Goal: Information Seeking & Learning: Learn about a topic

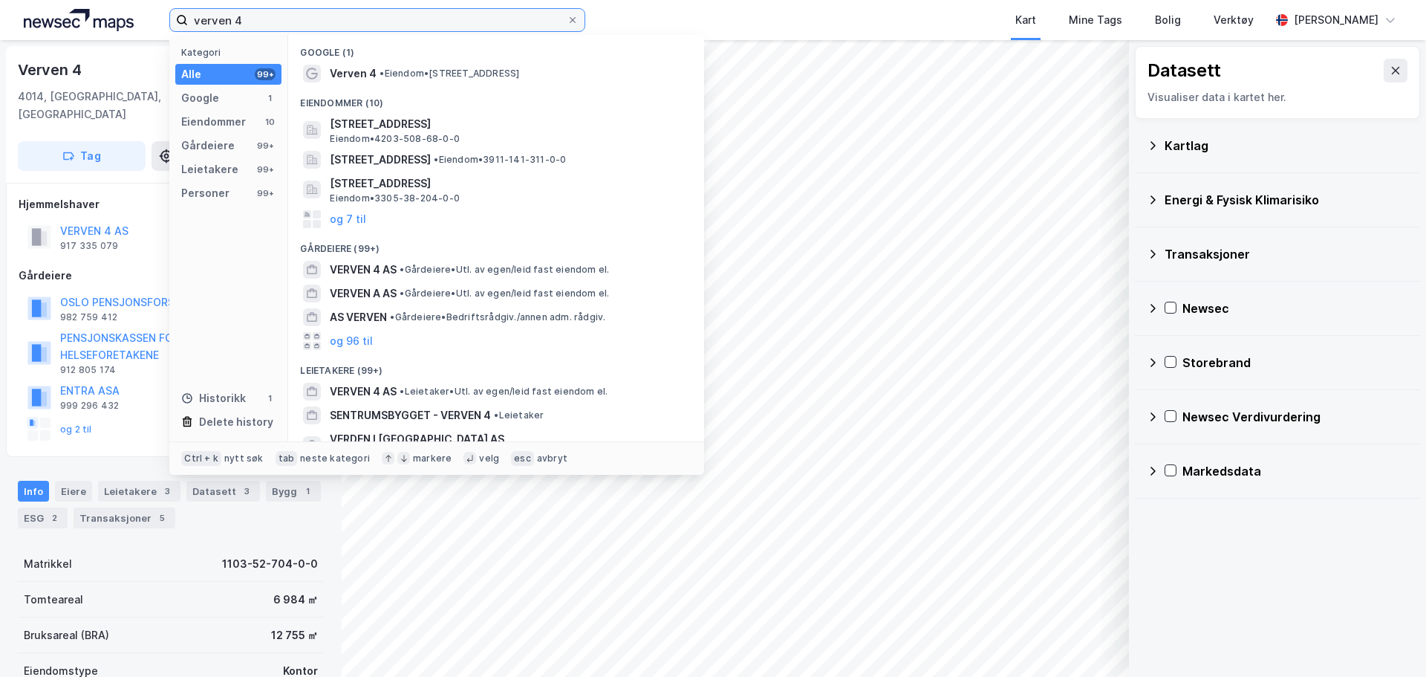
drag, startPoint x: 0, startPoint y: 0, endPoint x: 183, endPoint y: 12, distance: 183.8
click at [183, 12] on label "verven 4" at bounding box center [377, 20] width 416 height 24
paste input "[STREET_ADDRESS]"
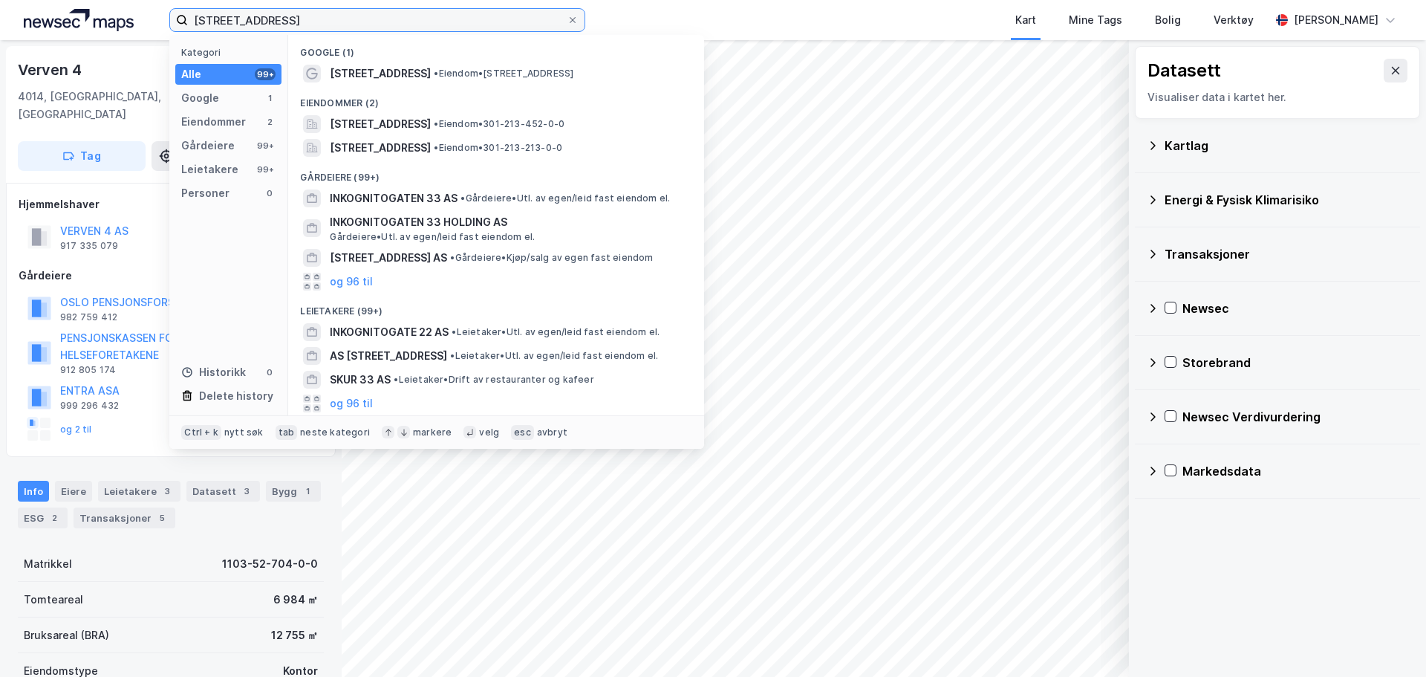
type input "[STREET_ADDRESS]"
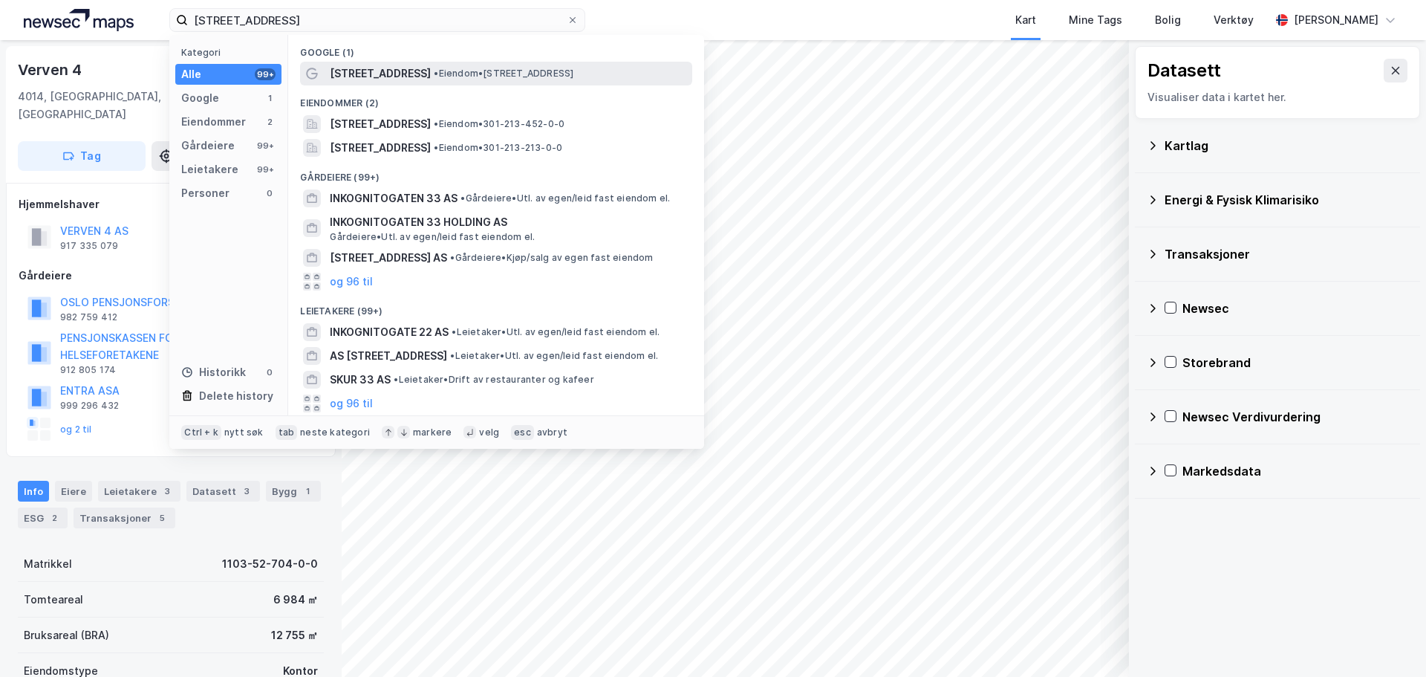
click at [376, 70] on span "[STREET_ADDRESS]" at bounding box center [380, 74] width 101 height 18
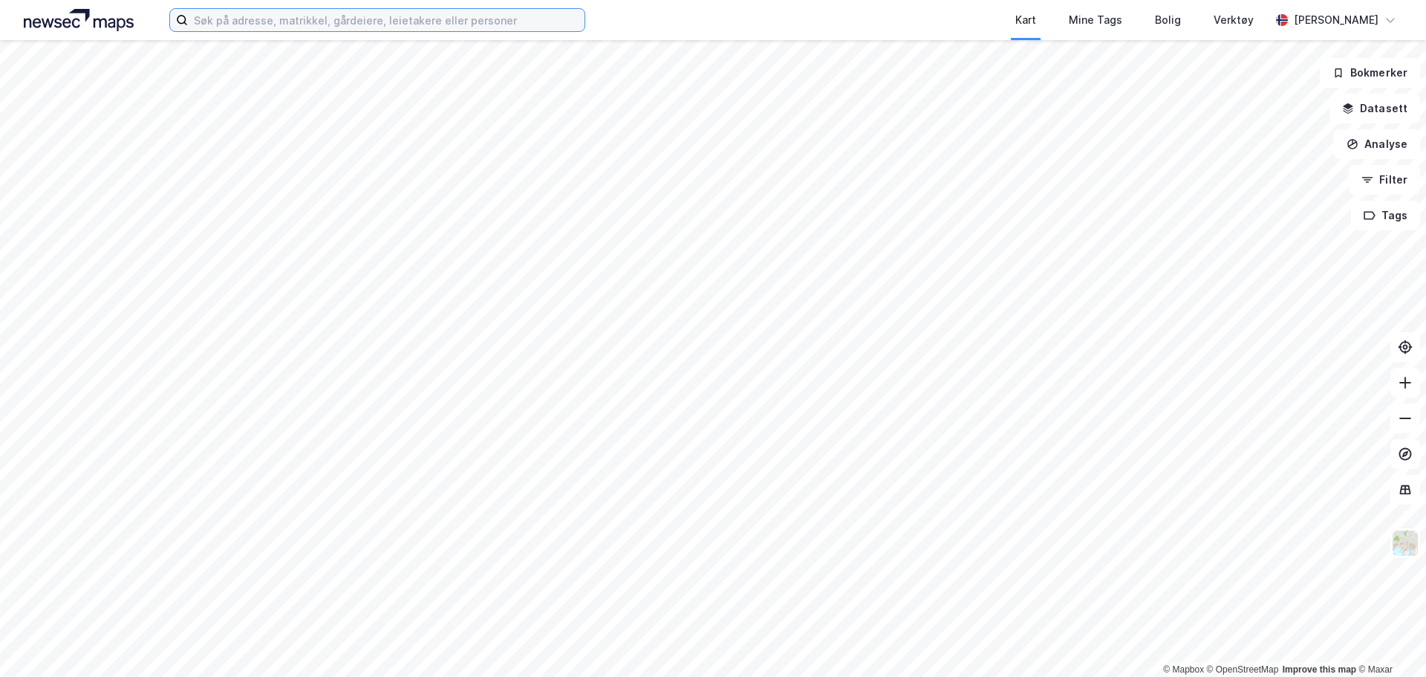
click at [535, 23] on input at bounding box center [386, 20] width 397 height 22
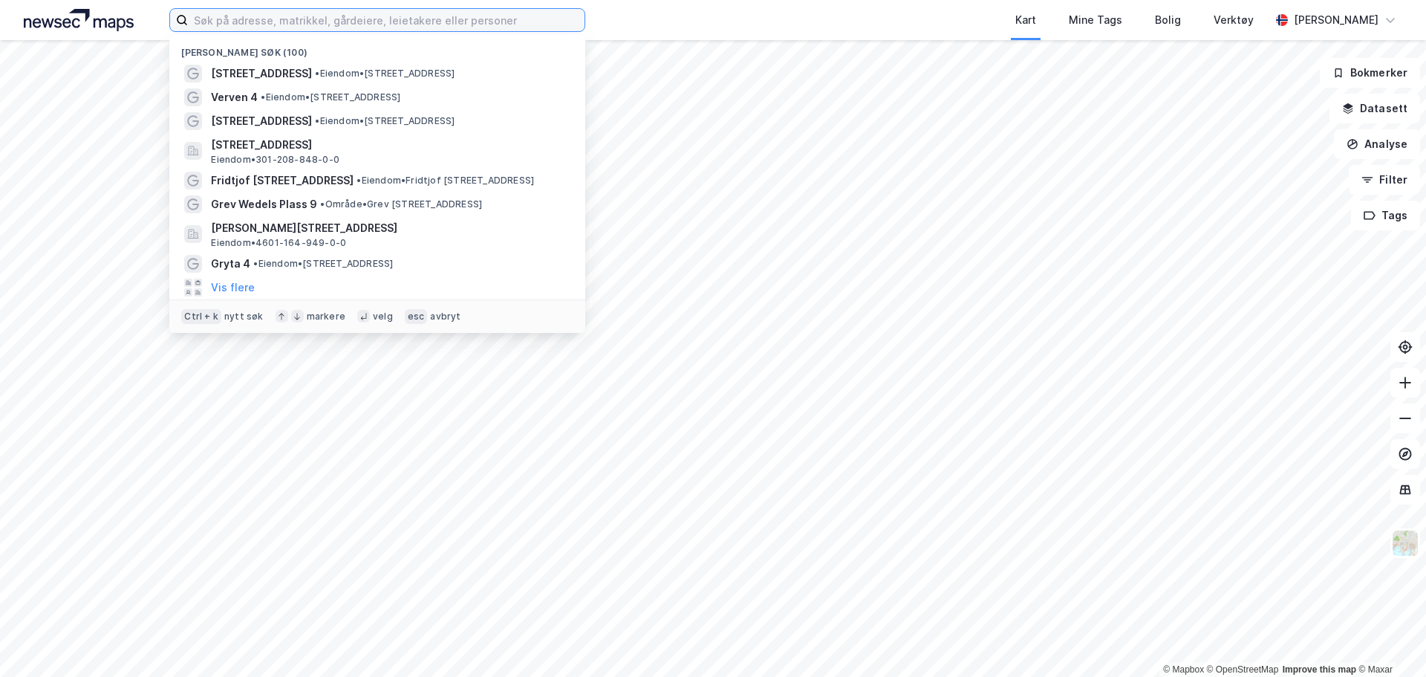
paste input "[STREET_ADDRESS]"
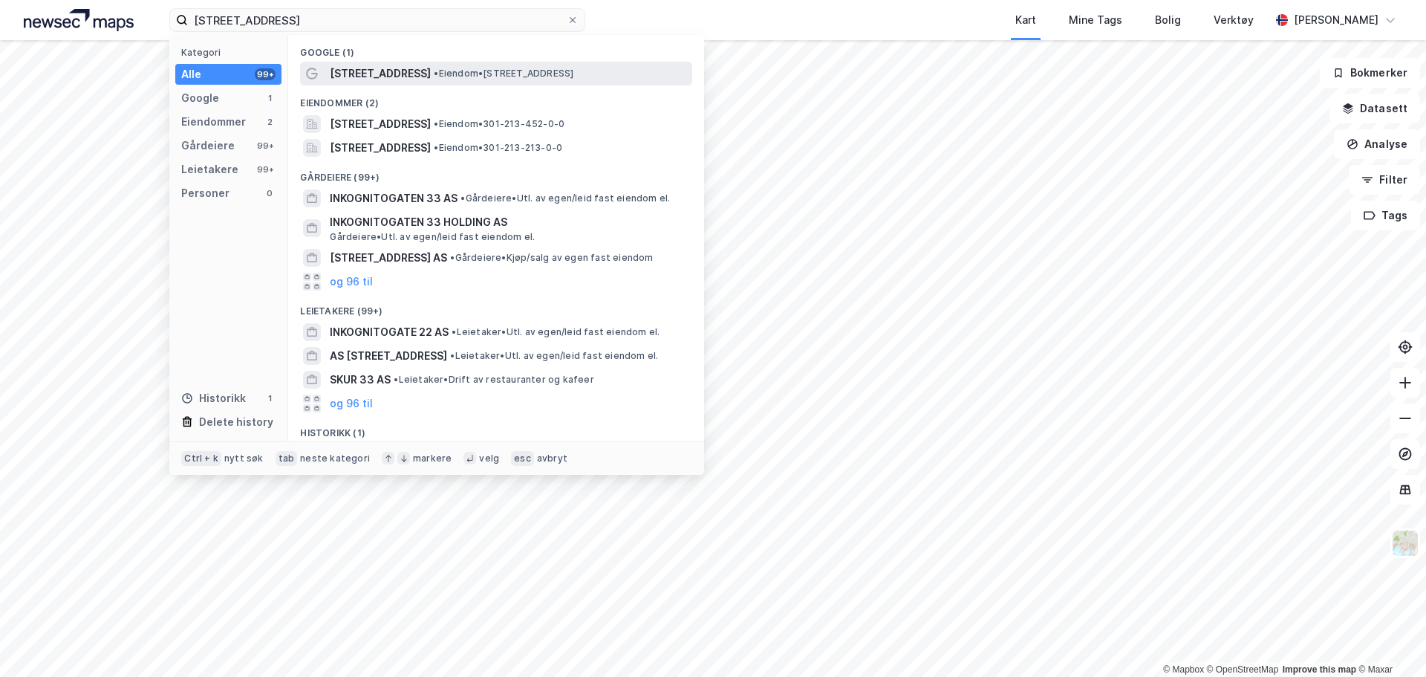
click at [384, 77] on span "[STREET_ADDRESS]" at bounding box center [380, 74] width 101 height 18
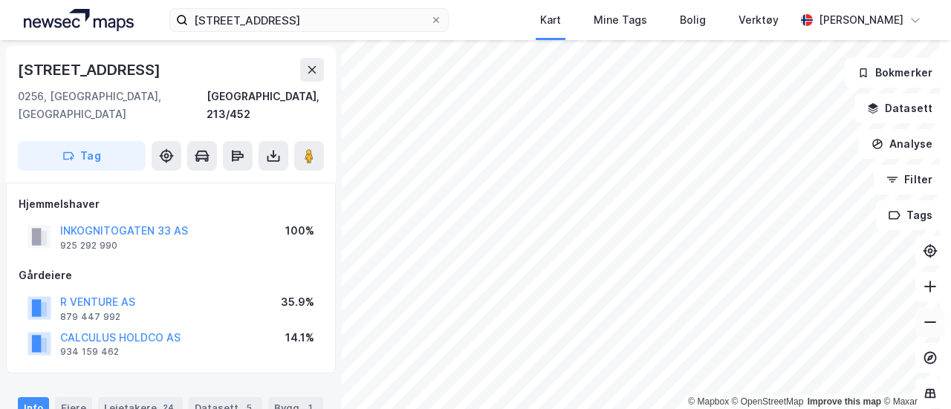
click at [922, 323] on icon at bounding box center [929, 322] width 15 height 15
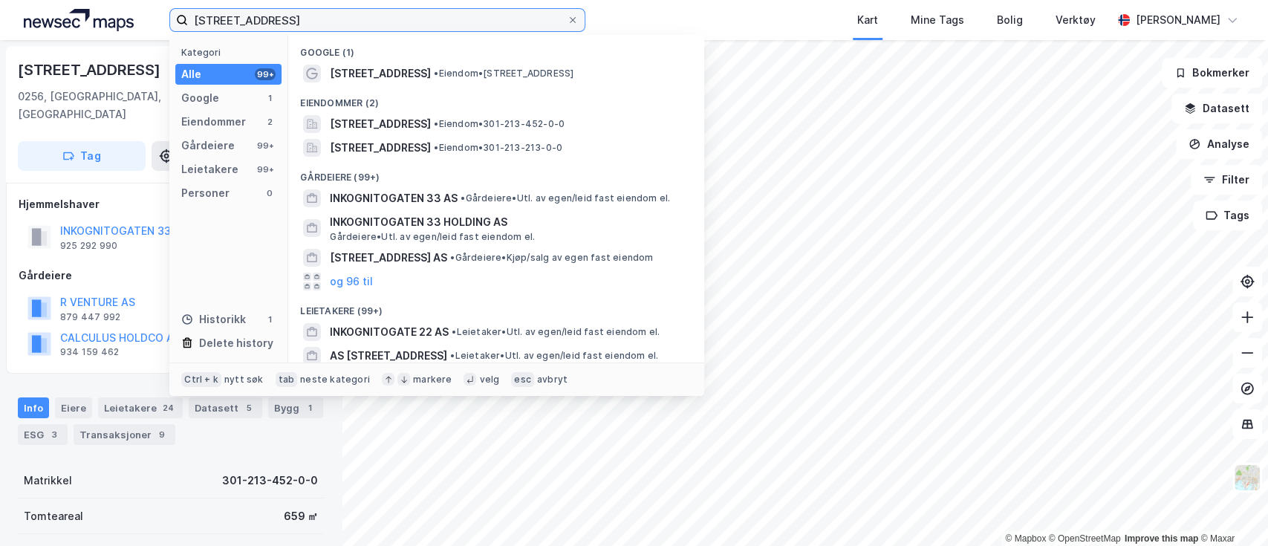
drag, startPoint x: 295, startPoint y: 20, endPoint x: 93, endPoint y: 43, distance: 203.3
click at [93, 43] on div "[STREET_ADDRESS] Kategori Alle 99+ Google 1 Eiendommer 2 Gårdeiere 99+ Leietake…" at bounding box center [634, 273] width 1268 height 546
paste input "Pilestredet 35"
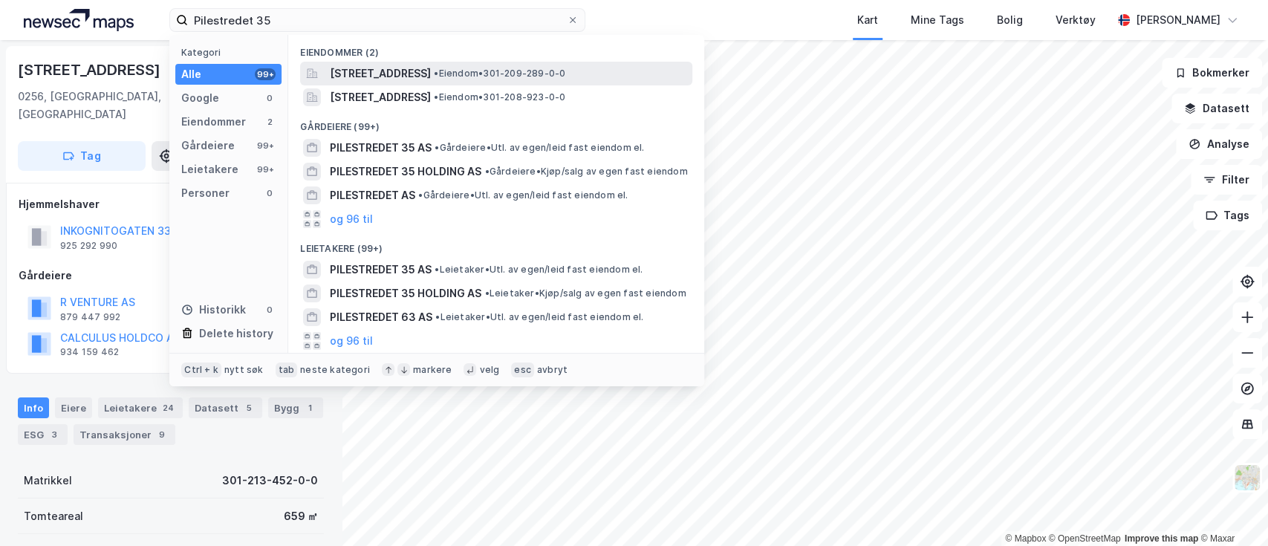
click at [348, 70] on span "[STREET_ADDRESS]" at bounding box center [380, 74] width 101 height 18
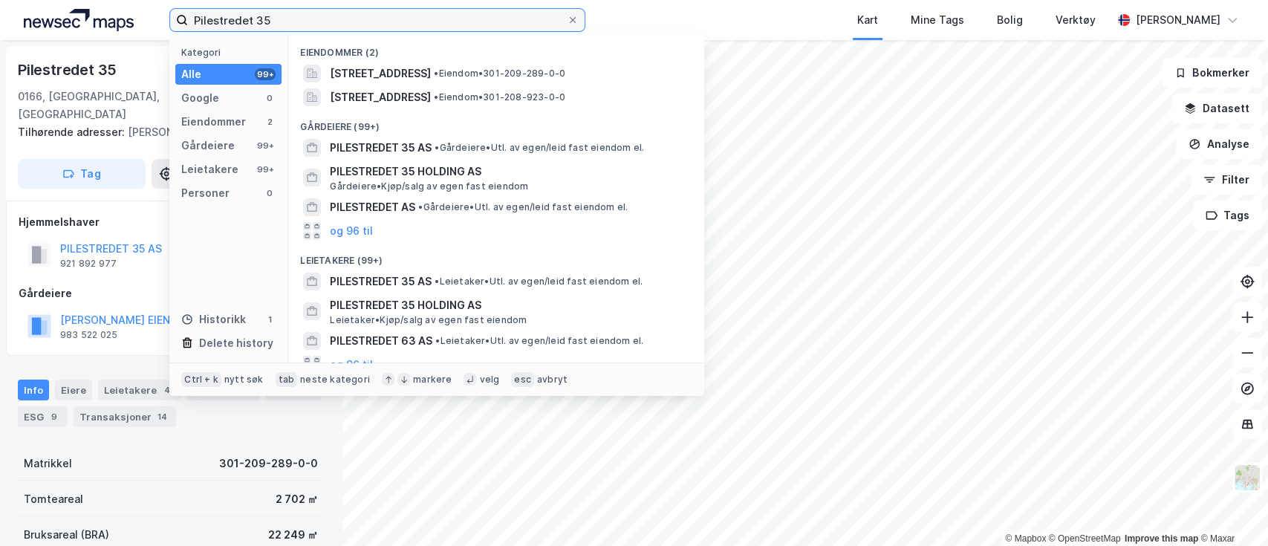
click at [356, 24] on input "Pilestredet 35" at bounding box center [377, 20] width 379 height 22
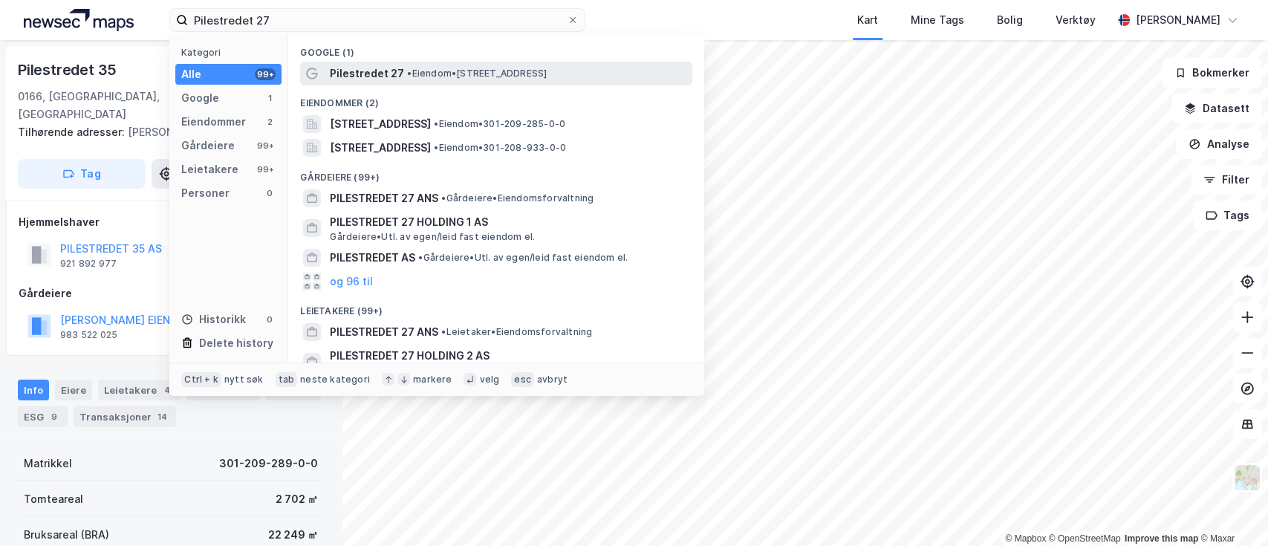
click at [368, 68] on span "Pilestredet 27" at bounding box center [367, 74] width 74 height 18
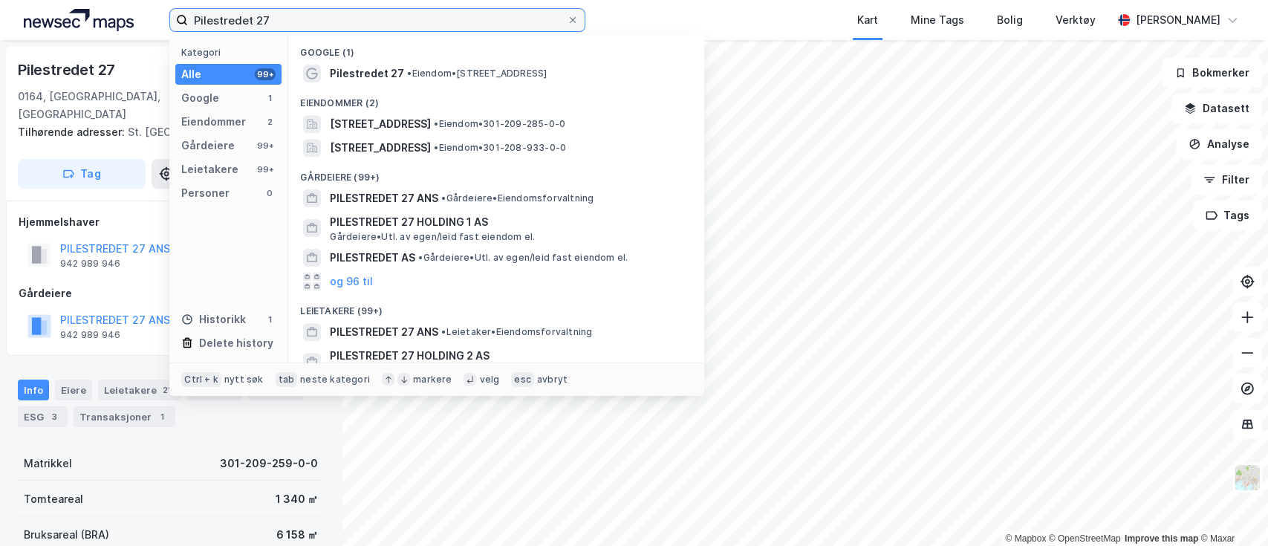
drag, startPoint x: 291, startPoint y: 21, endPoint x: 79, endPoint y: -1, distance: 212.8
click at [79, 0] on html "Pilestredet 27 Kategori Alle 99+ Google 1 Eiendommer 2 Gårdeiere 99+ Leietakere…" at bounding box center [634, 273] width 1268 height 546
paste input "St. [GEOGRAPHIC_DATA]"
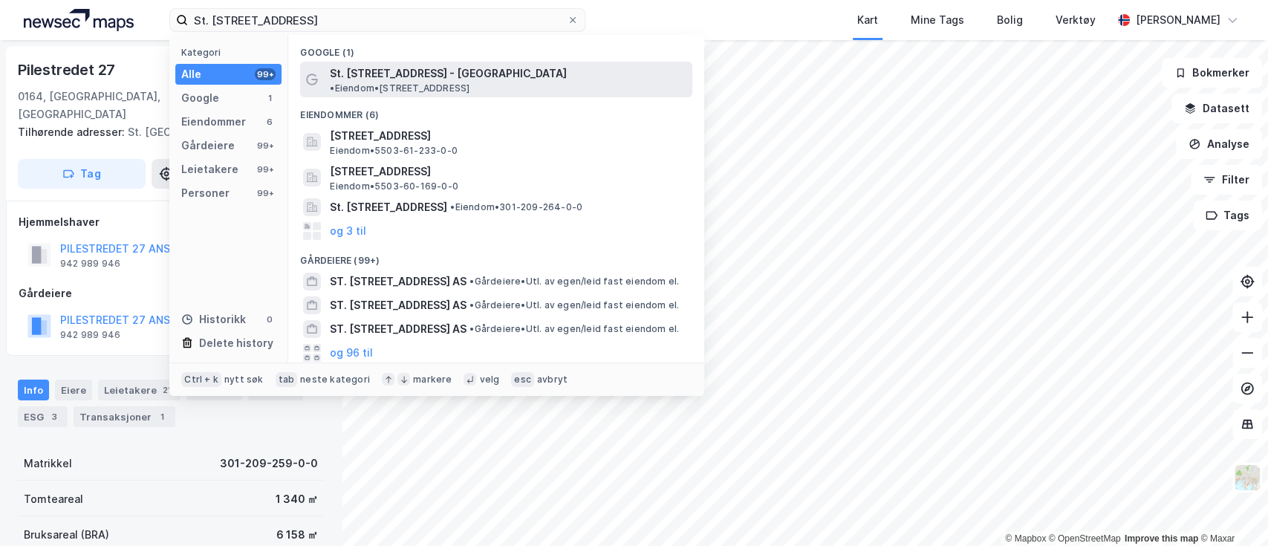
click at [362, 68] on span "St. [STREET_ADDRESS] - [GEOGRAPHIC_DATA]" at bounding box center [448, 74] width 237 height 18
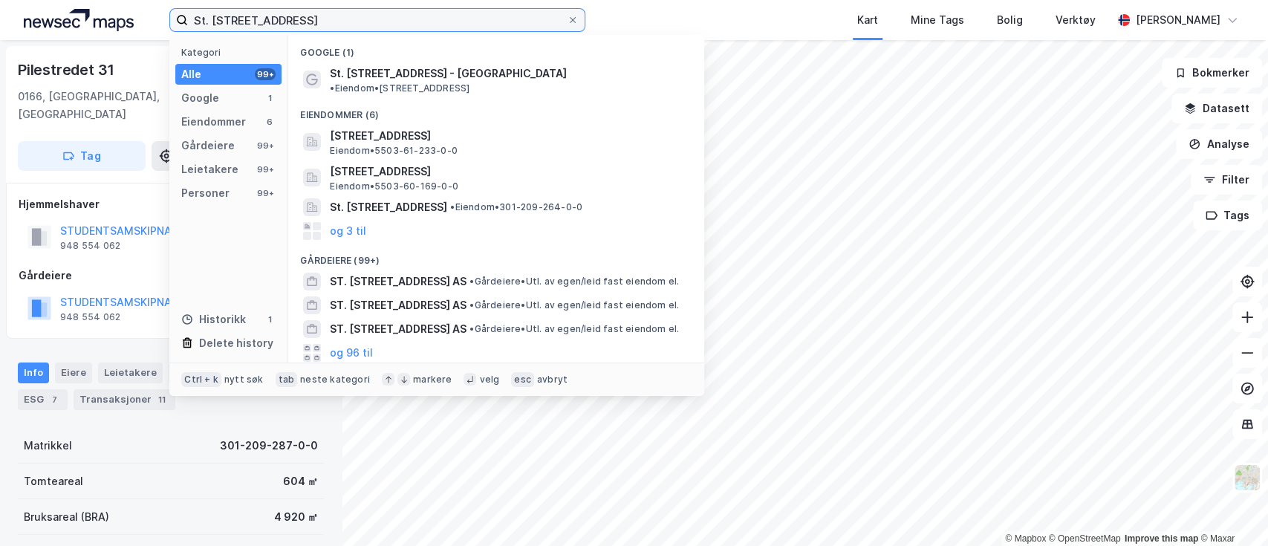
click at [362, 22] on input "St. [STREET_ADDRESS]" at bounding box center [377, 20] width 379 height 22
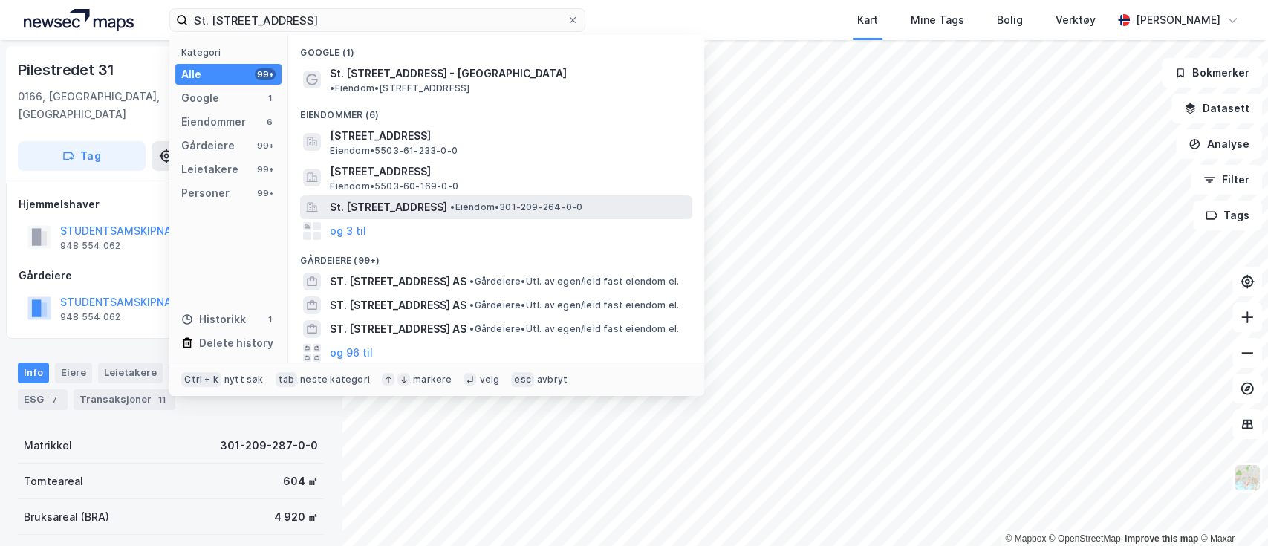
click at [351, 198] on span "St. [STREET_ADDRESS]" at bounding box center [388, 207] width 117 height 18
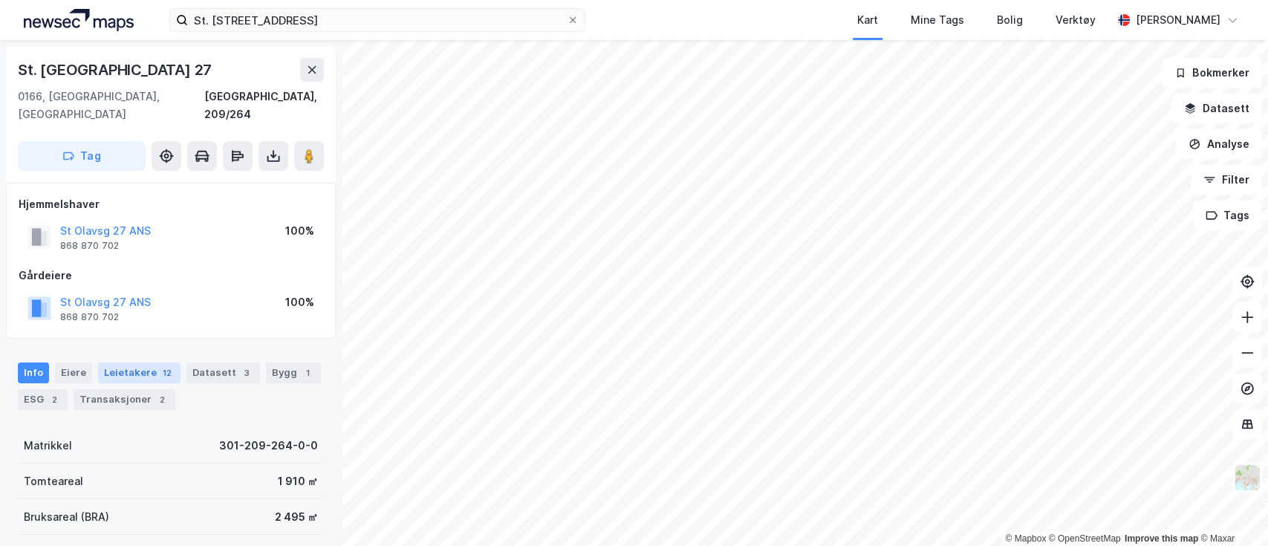
click at [147, 362] on div "Leietakere 12" at bounding box center [139, 372] width 82 height 21
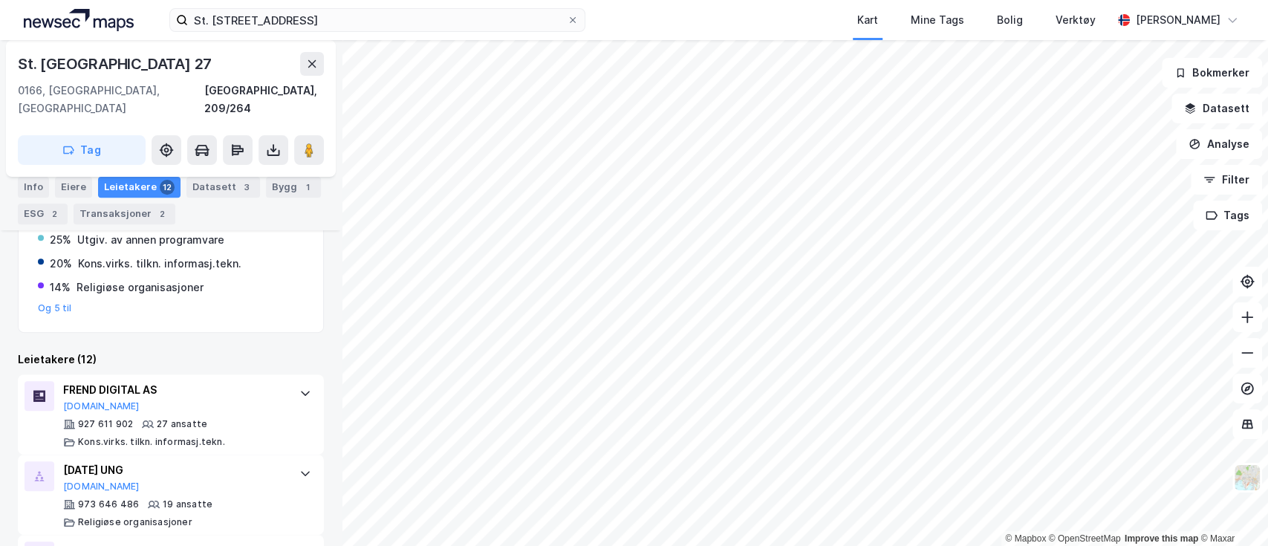
scroll to position [321, 0]
click at [310, 143] on image at bounding box center [308, 150] width 9 height 15
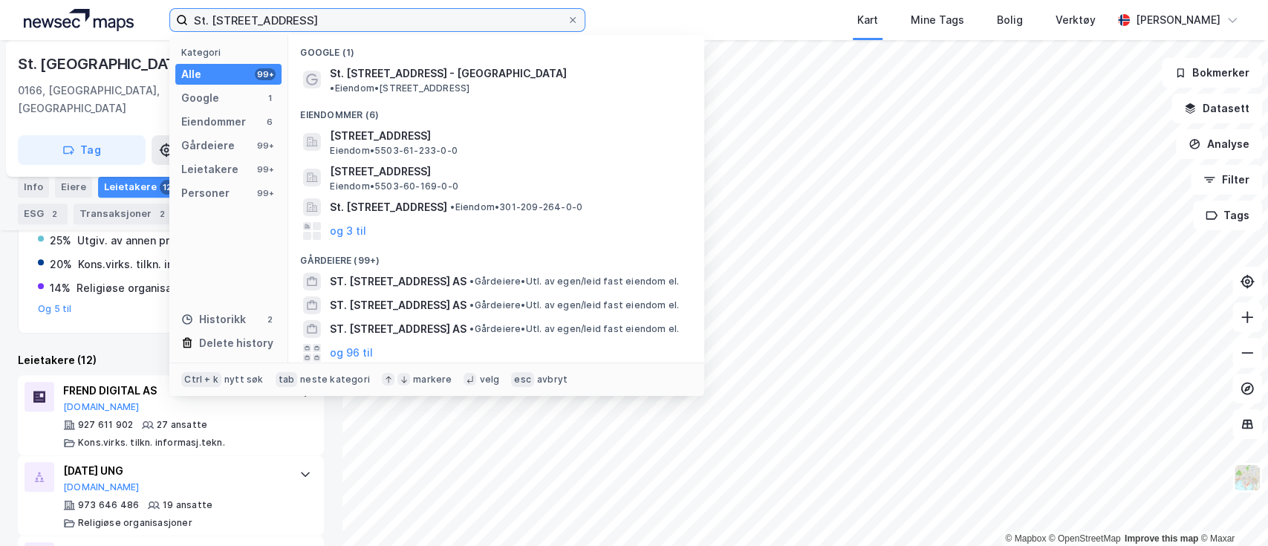
drag, startPoint x: 310, startPoint y: 20, endPoint x: -7, endPoint y: -13, distance: 318.1
click at [0, 0] on html "St. [STREET_ADDRESS] Kategori Alle 99+ Google 1 Eiendommer 6 Gårdeiere 99+ Leie…" at bounding box center [634, 273] width 1268 height 546
paste input "Nydalen Allè 35"
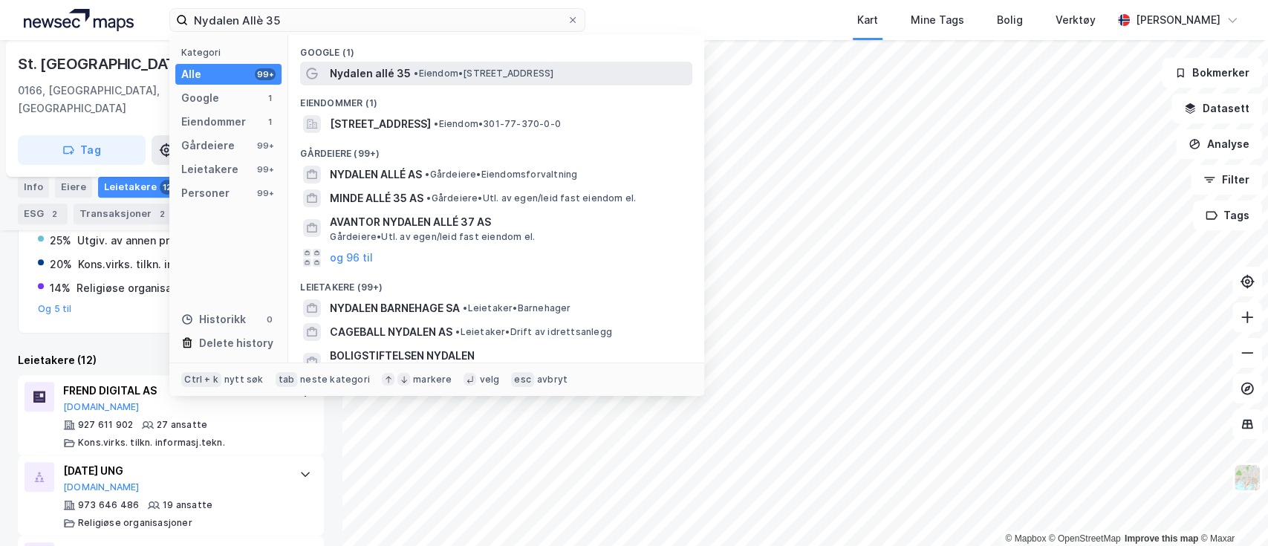
click at [393, 71] on span "Nydalen allé 35" at bounding box center [370, 74] width 81 height 18
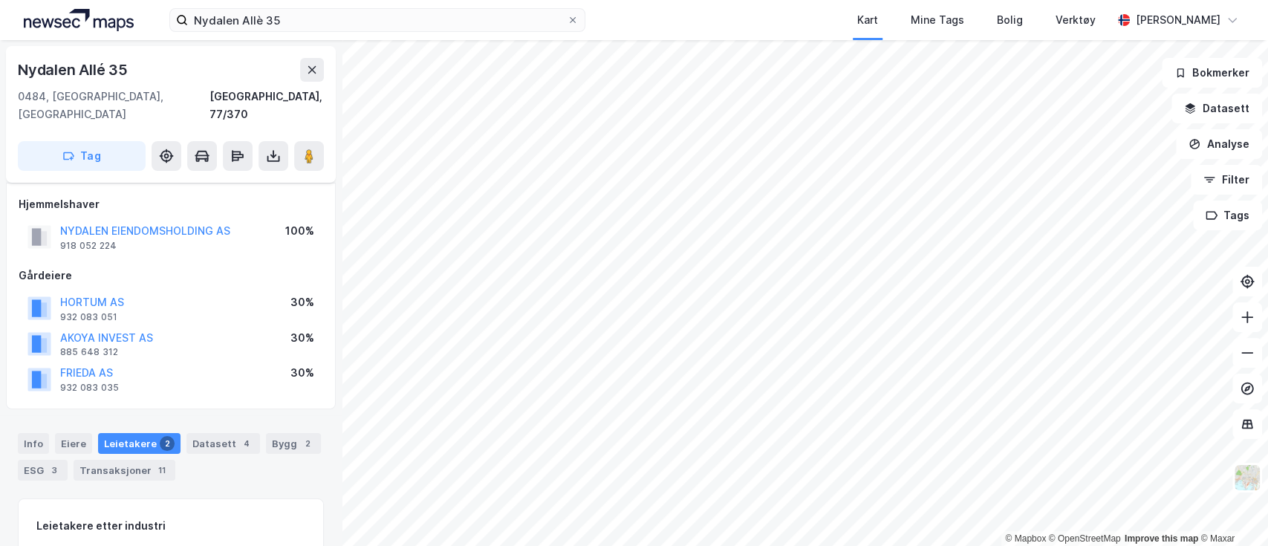
scroll to position [179, 0]
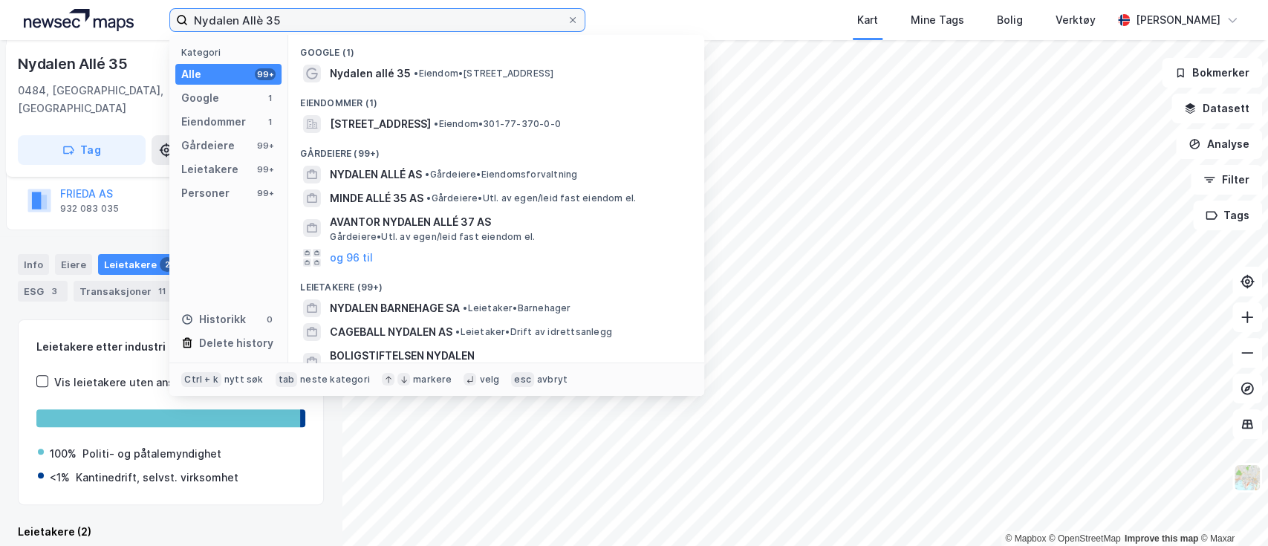
drag, startPoint x: 297, startPoint y: 22, endPoint x: 7, endPoint y: 12, distance: 290.5
click at [7, 12] on div "Nydalen Allè 35 Kategori Alle 99+ Google 1 Eiendommer 1 Gårdeiere 99+ Leietaker…" at bounding box center [634, 20] width 1268 height 40
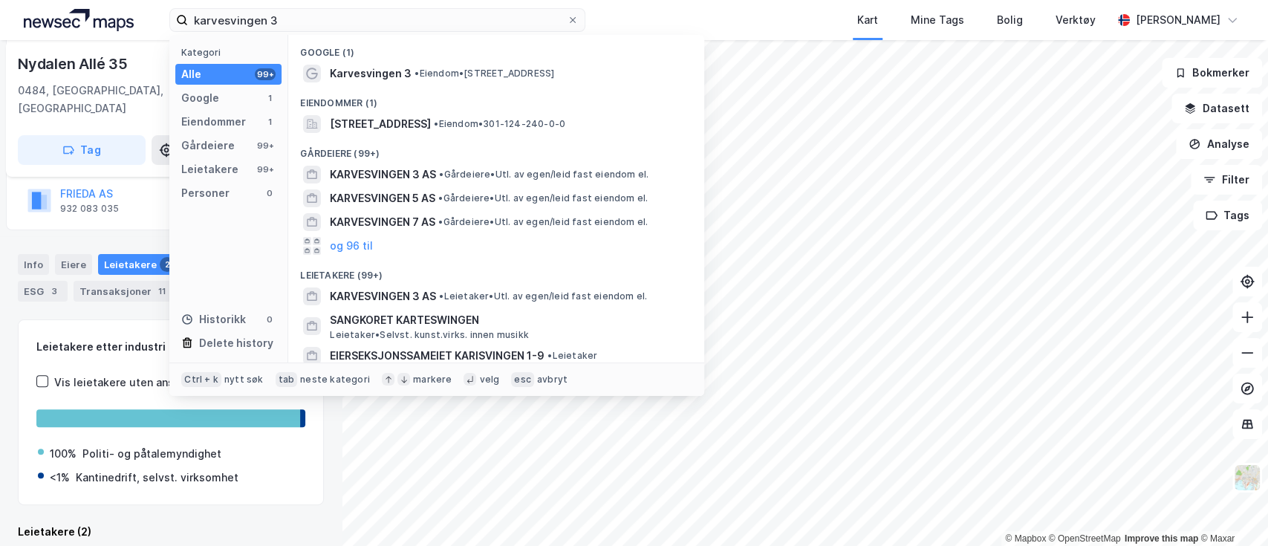
click at [411, 60] on div "Google (1)" at bounding box center [496, 48] width 416 height 27
click at [408, 76] on div "Karvesvingen 3 • Eiendom • [STREET_ADDRESS]" at bounding box center [509, 74] width 359 height 18
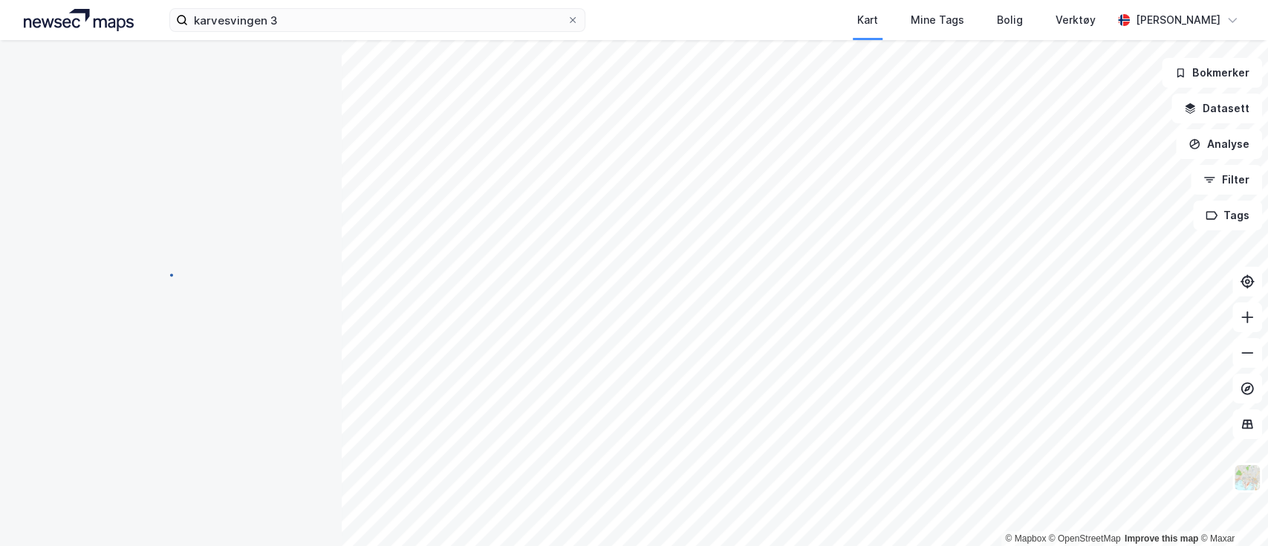
scroll to position [149, 0]
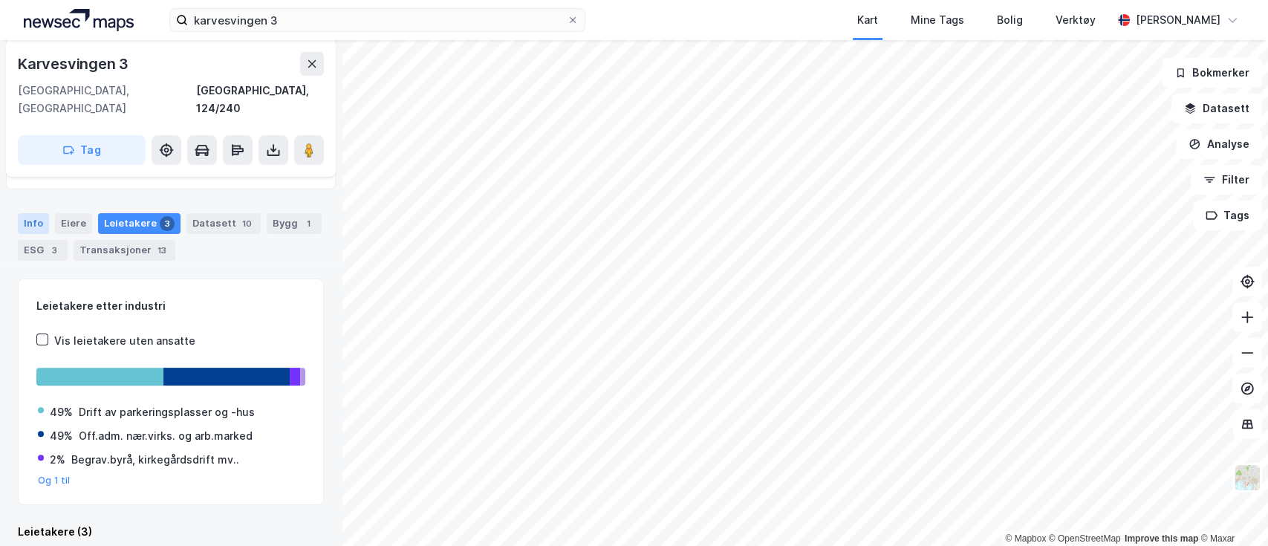
click at [32, 213] on div "Info" at bounding box center [33, 223] width 31 height 21
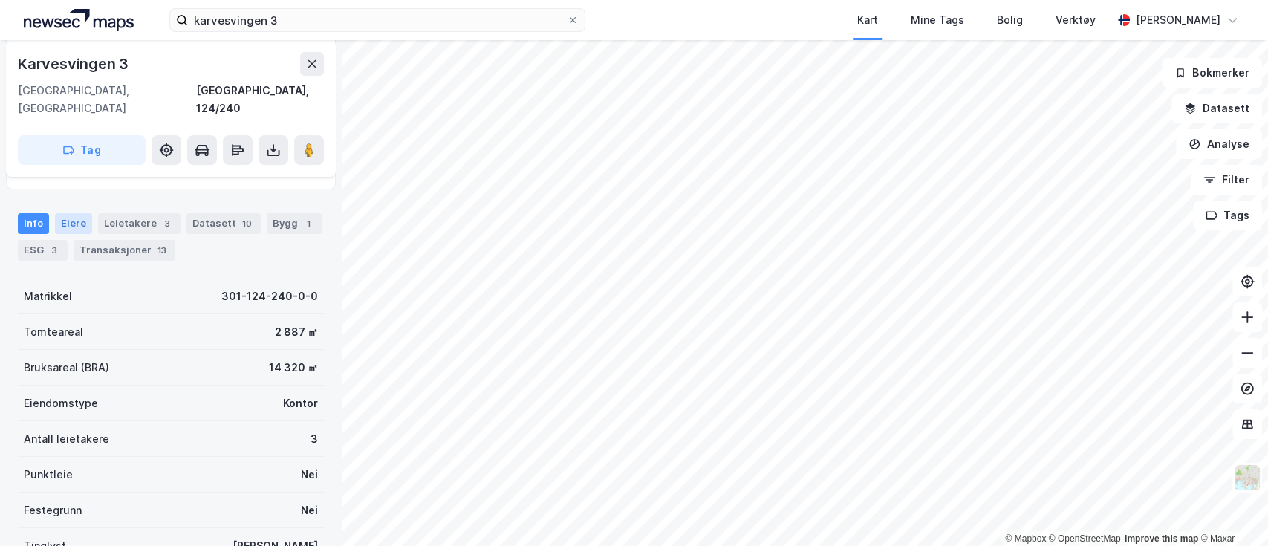
click at [77, 213] on div "Eiere" at bounding box center [73, 223] width 37 height 21
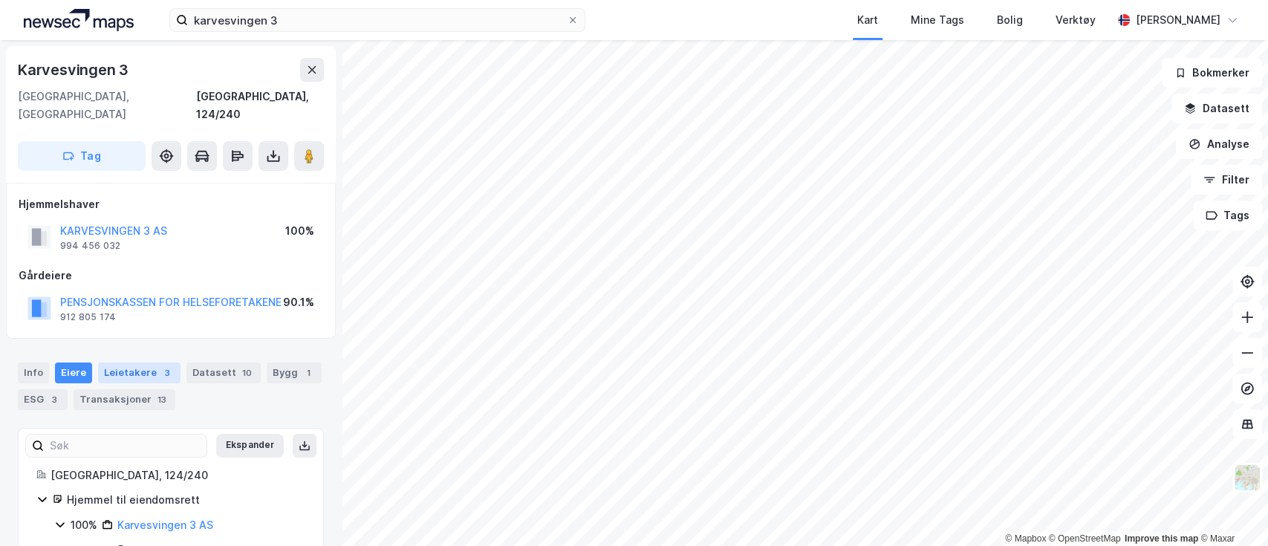
click at [125, 362] on div "Leietakere 3" at bounding box center [139, 372] width 82 height 21
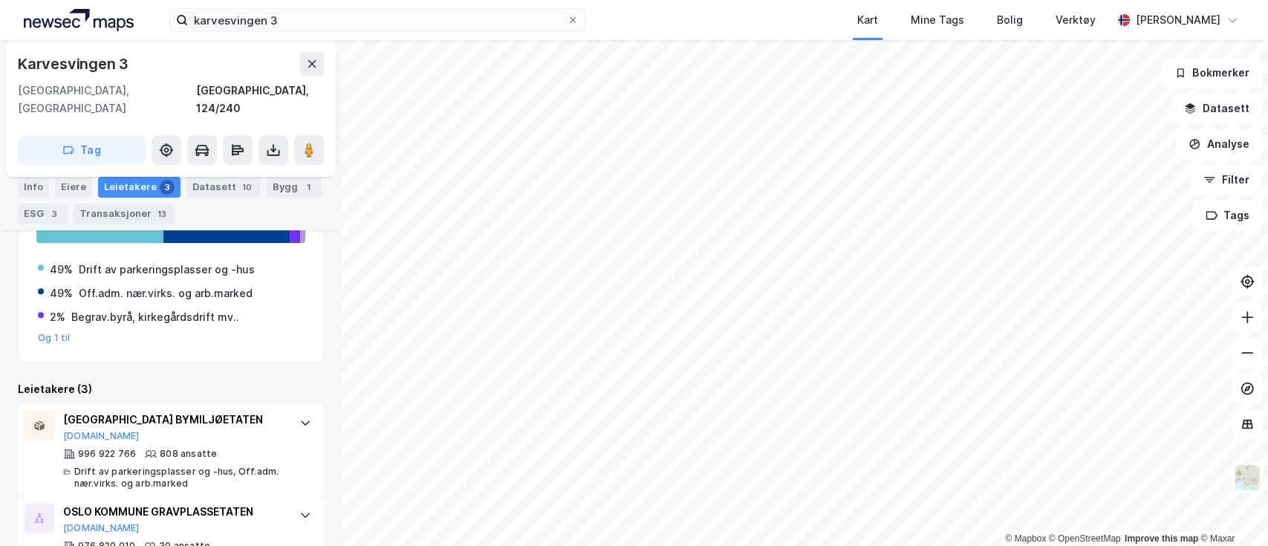
scroll to position [295, 0]
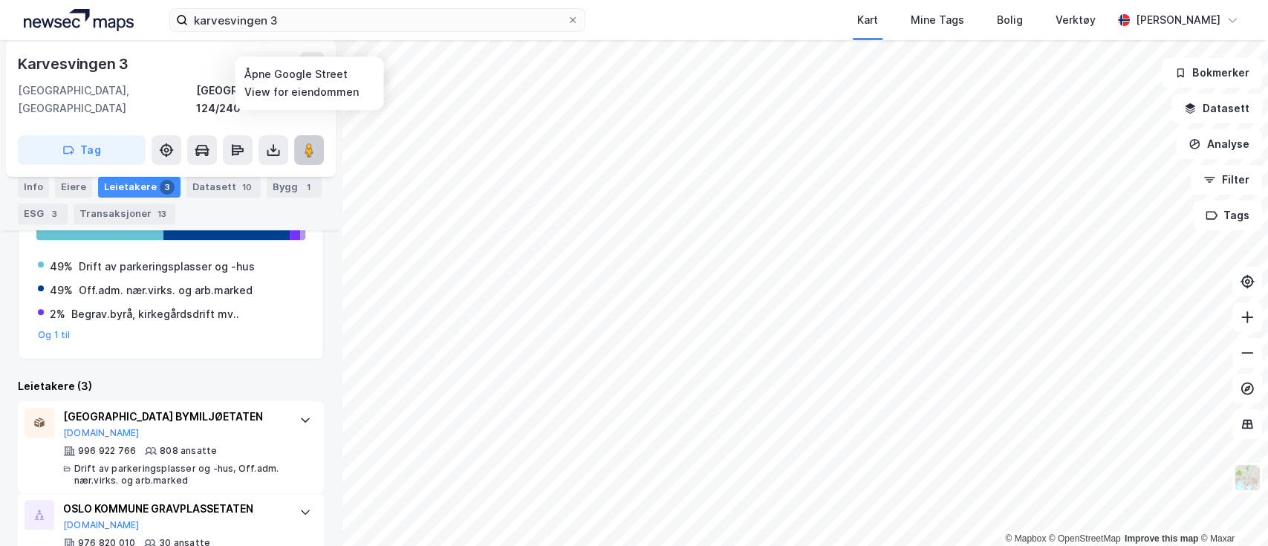
click at [312, 143] on image at bounding box center [308, 150] width 9 height 15
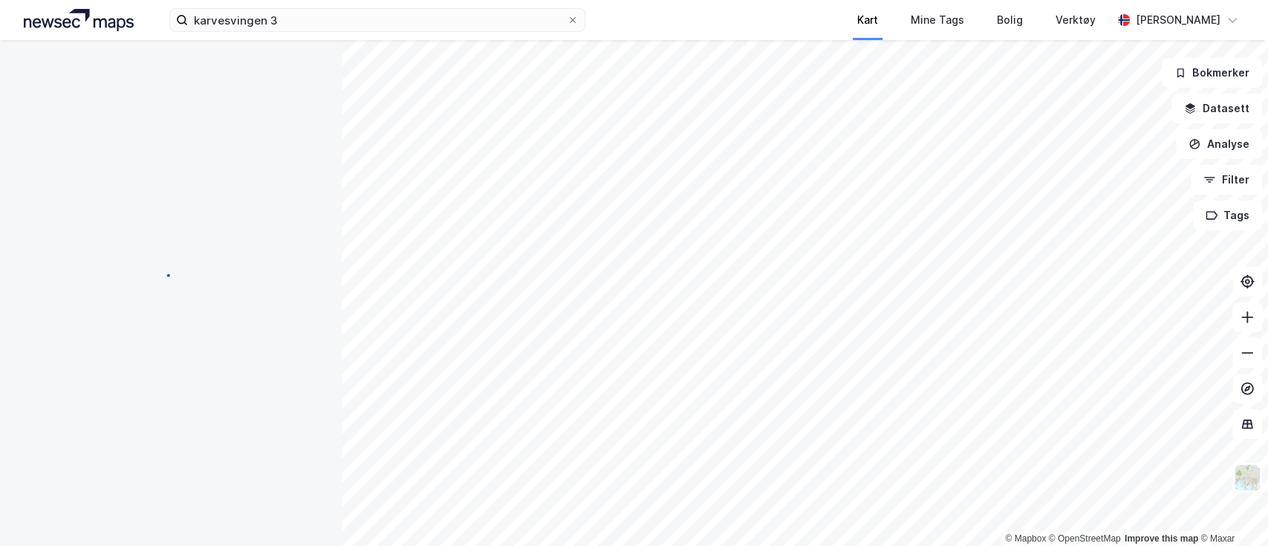
scroll to position [0, 0]
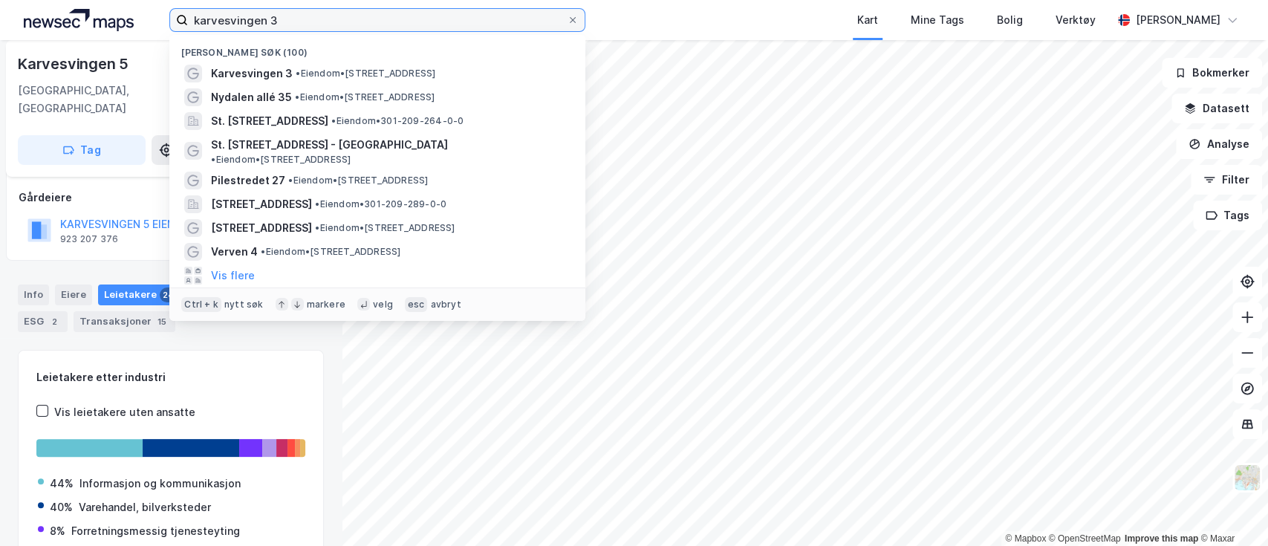
click at [452, 13] on input "karvesvingen 3" at bounding box center [377, 20] width 379 height 22
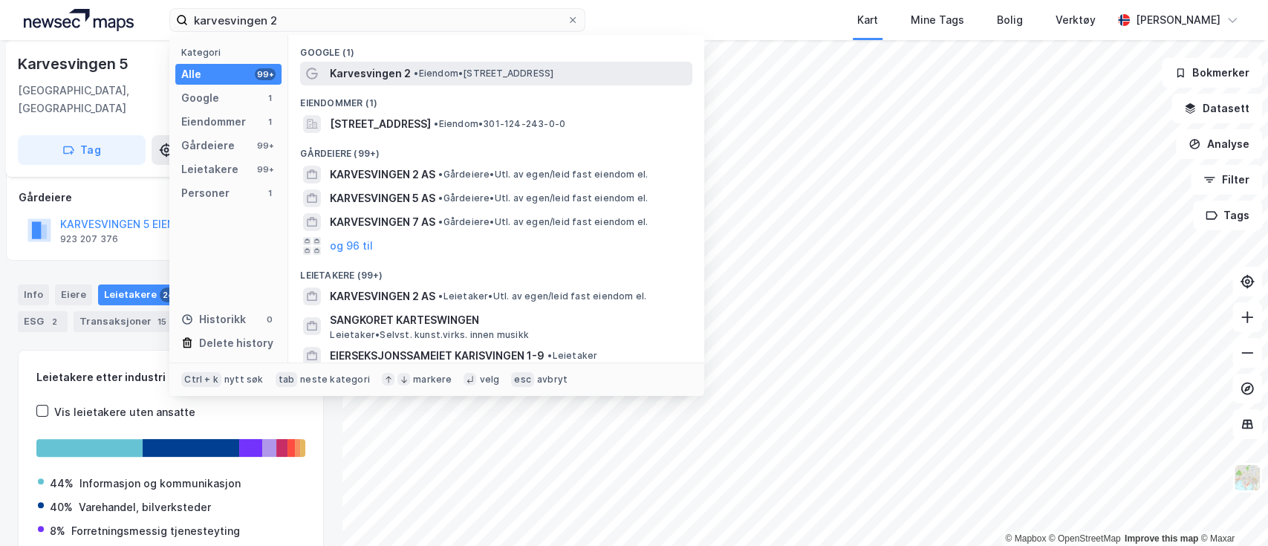
click at [392, 74] on span "Karvesvingen 2" at bounding box center [370, 74] width 81 height 18
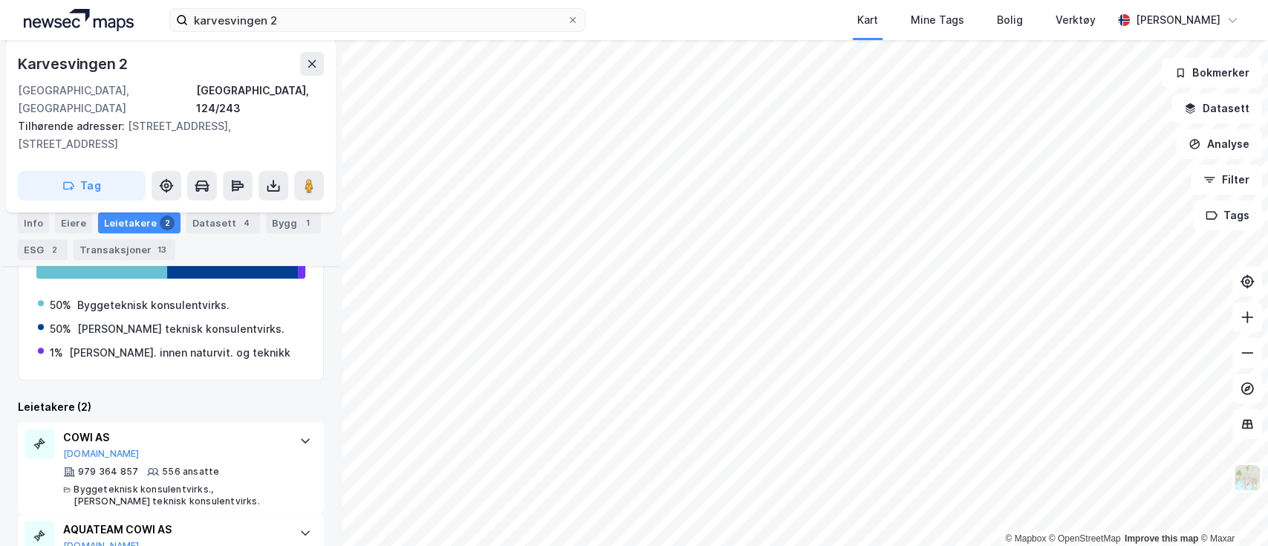
scroll to position [294, 0]
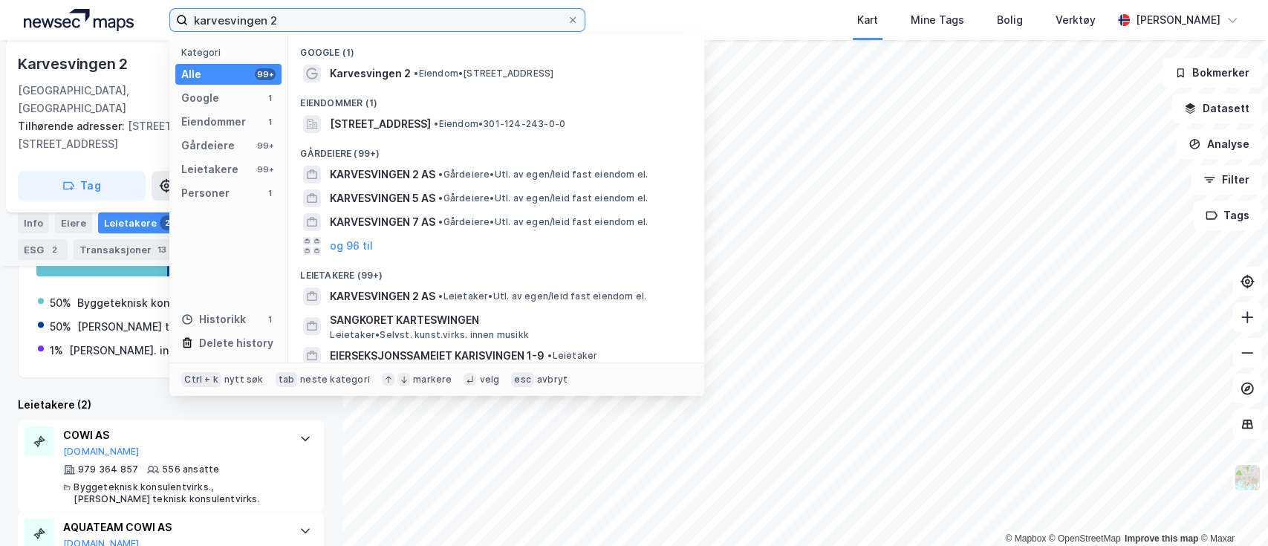
drag, startPoint x: 299, startPoint y: 22, endPoint x: -9, endPoint y: 7, distance: 307.9
drag, startPoint x: -9, startPoint y: 7, endPoint x: 276, endPoint y: 17, distance: 285.4
click at [267, 19] on input "karvesvingen 2" at bounding box center [377, 20] width 379 height 22
drag, startPoint x: 282, startPoint y: 16, endPoint x: -36, endPoint y: -18, distance: 319.7
click at [0, 0] on html "karvesvingen 2 Kategori Alle 99+ Google 1 Eiendommer 1 Gårdeiere 99+ Leietakere…" at bounding box center [634, 273] width 1268 height 546
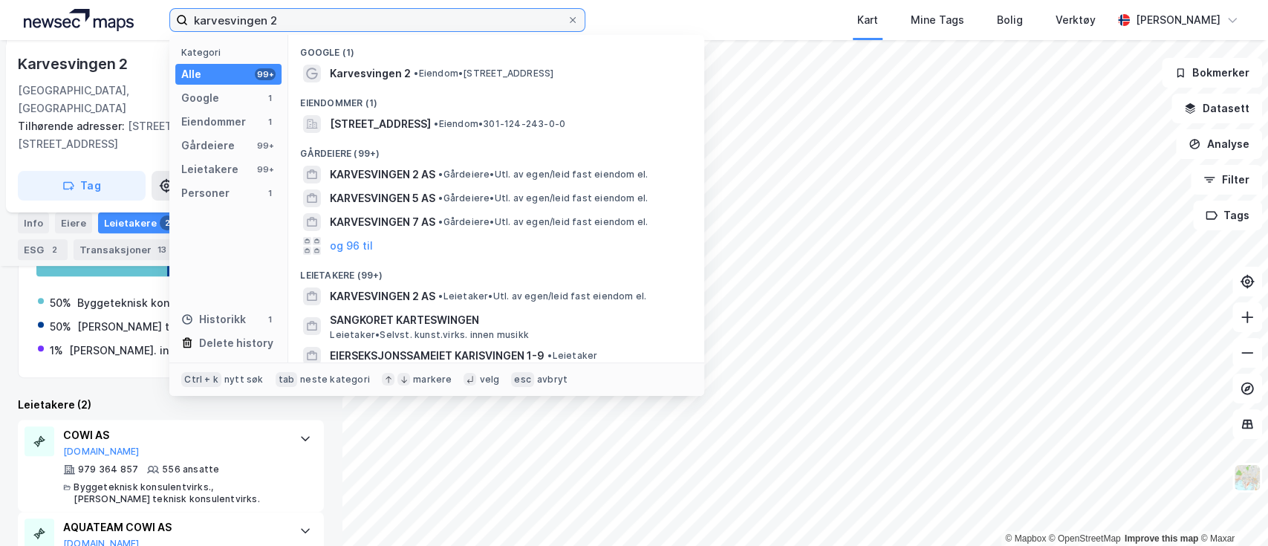
paste input "[STREET_ADDRESS]"
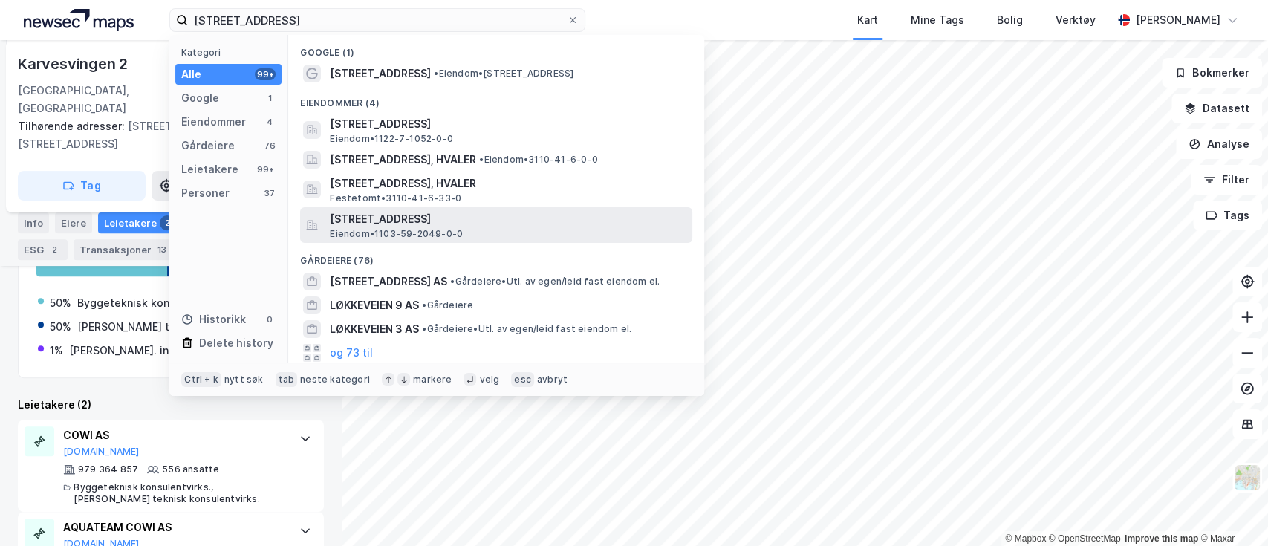
click at [459, 223] on span "[STREET_ADDRESS]" at bounding box center [508, 219] width 356 height 18
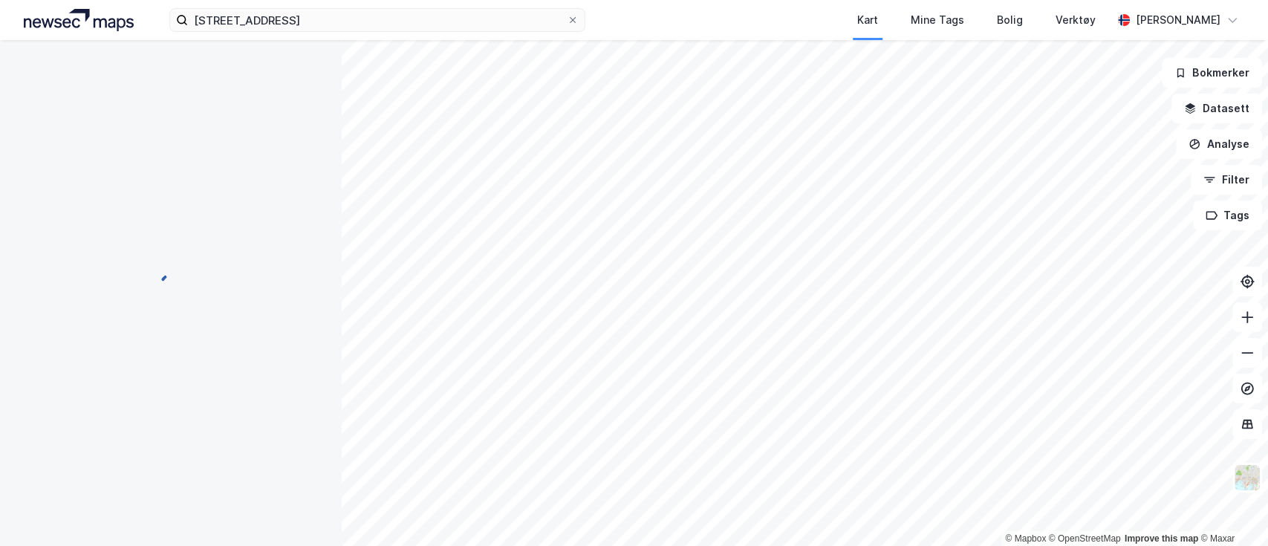
scroll to position [155, 0]
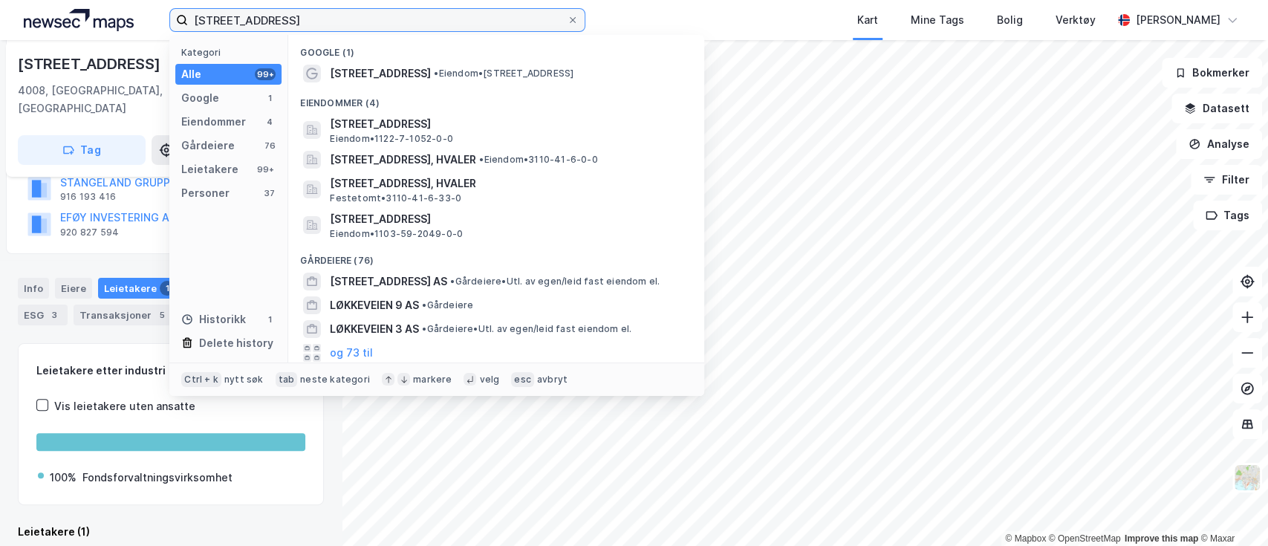
drag, startPoint x: 285, startPoint y: 26, endPoint x: -99, endPoint y: -25, distance: 387.4
click at [0, 0] on html "[STREET_ADDRESS] Kategori Alle 99+ Google 1 Eiendommer 4 Gårdeiere 76 Leietaker…" at bounding box center [634, 273] width 1268 height 546
paste input "Kongsgaten 10"
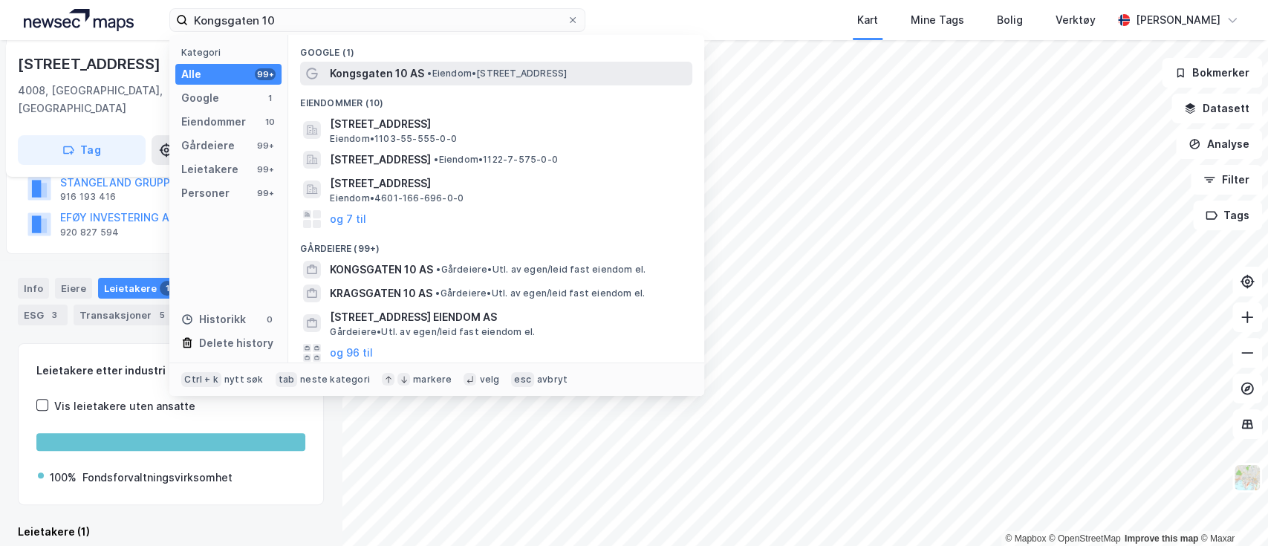
click at [362, 79] on span "Kongsgaten 10 AS" at bounding box center [377, 74] width 94 height 18
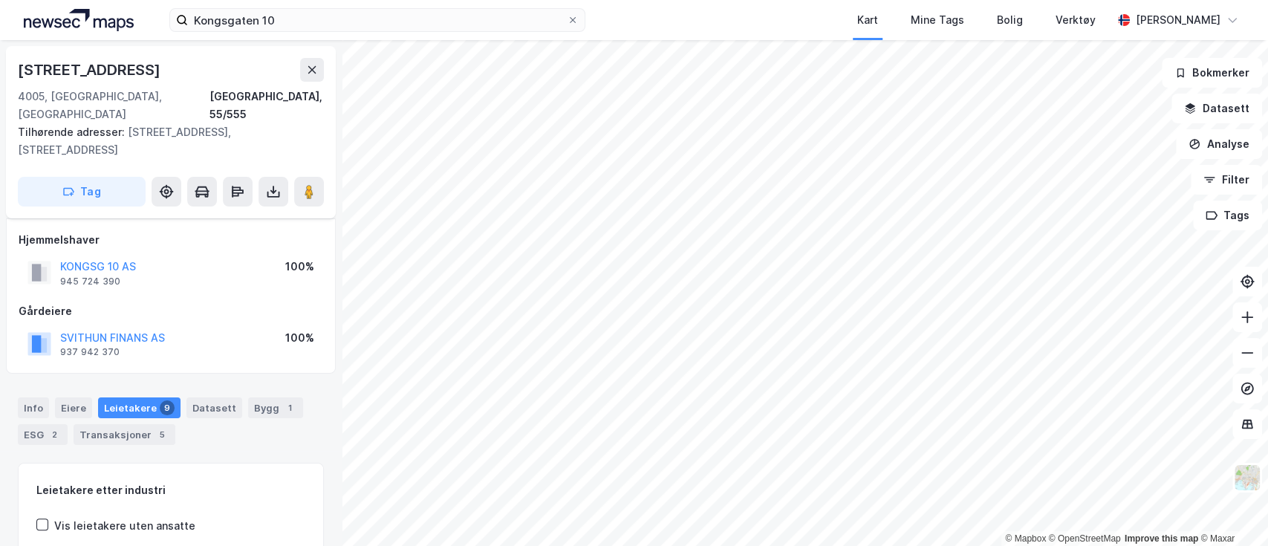
scroll to position [155, 0]
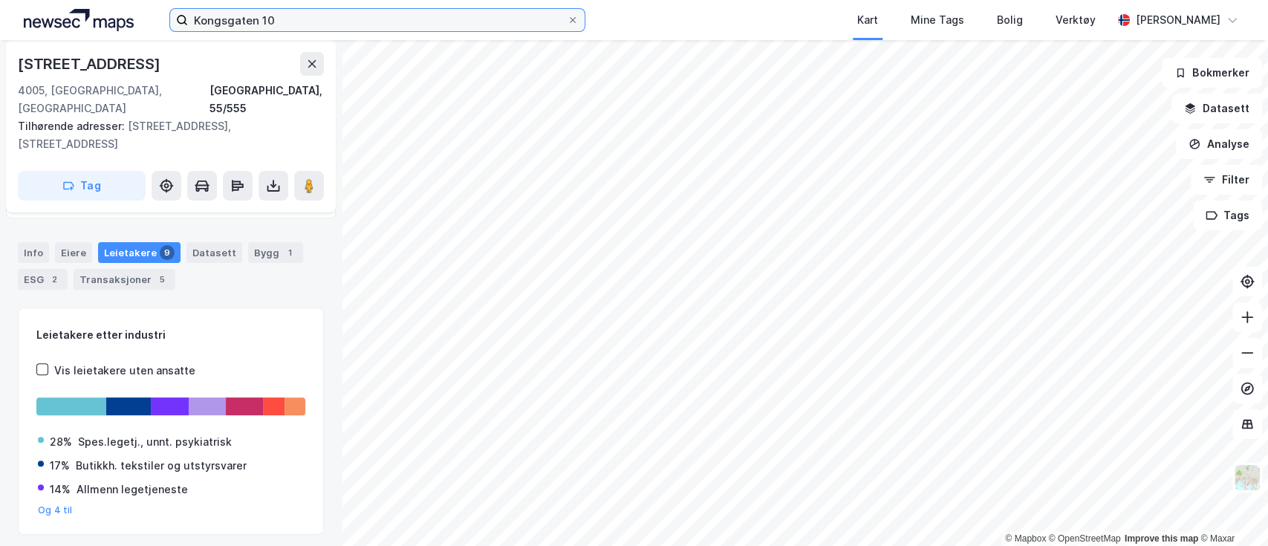
click at [285, 25] on input "Kongsgaten 10" at bounding box center [377, 20] width 379 height 22
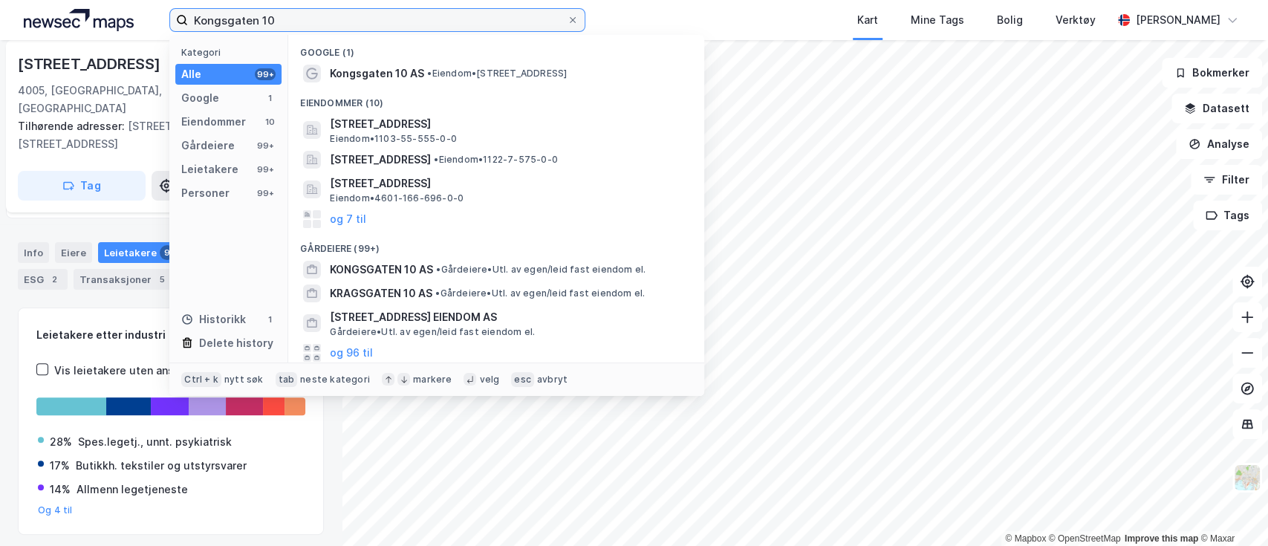
drag, startPoint x: 285, startPoint y: 25, endPoint x: -147, endPoint y: 7, distance: 432.6
click at [0, 7] on html "Kongsgaten 10 Kategori Alle 99+ Google 1 Eiendommer 10 Gårdeiere 99+ Leietakere…" at bounding box center [634, 273] width 1268 height 546
paste input "Strandgaten 4"
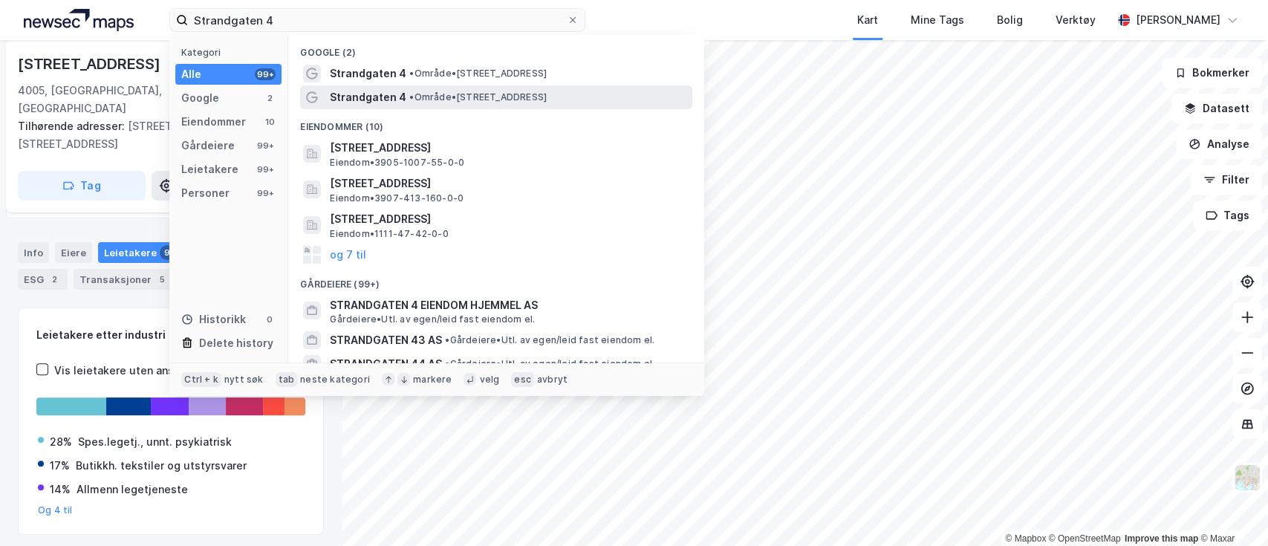
click at [365, 101] on span "Strandgaten 4" at bounding box center [368, 97] width 76 height 18
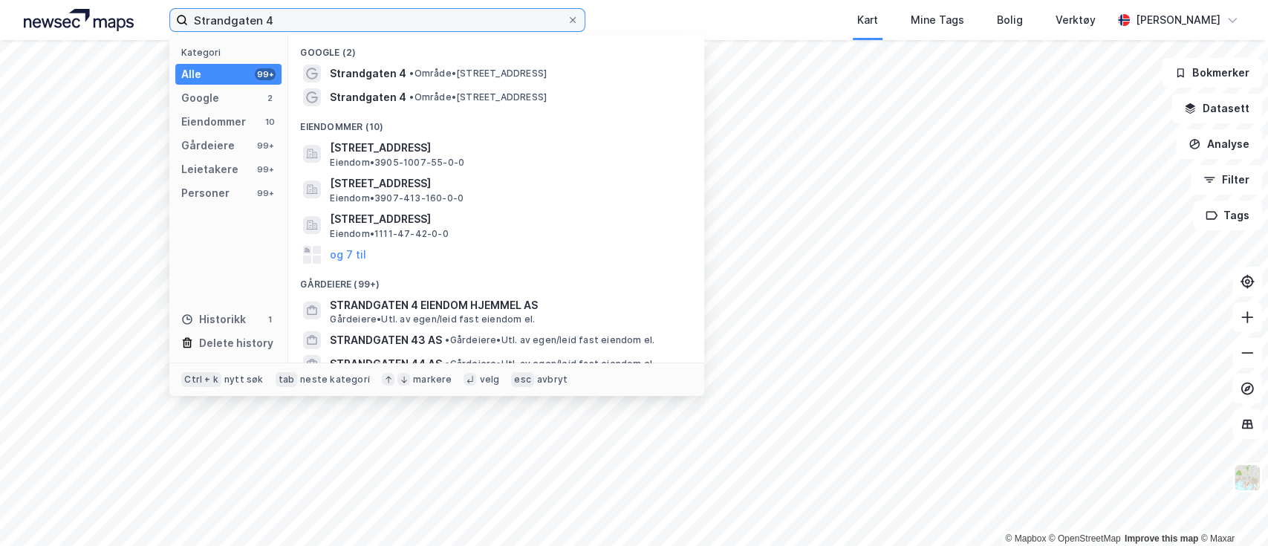
click at [287, 19] on input "Strandgaten 4" at bounding box center [377, 20] width 379 height 22
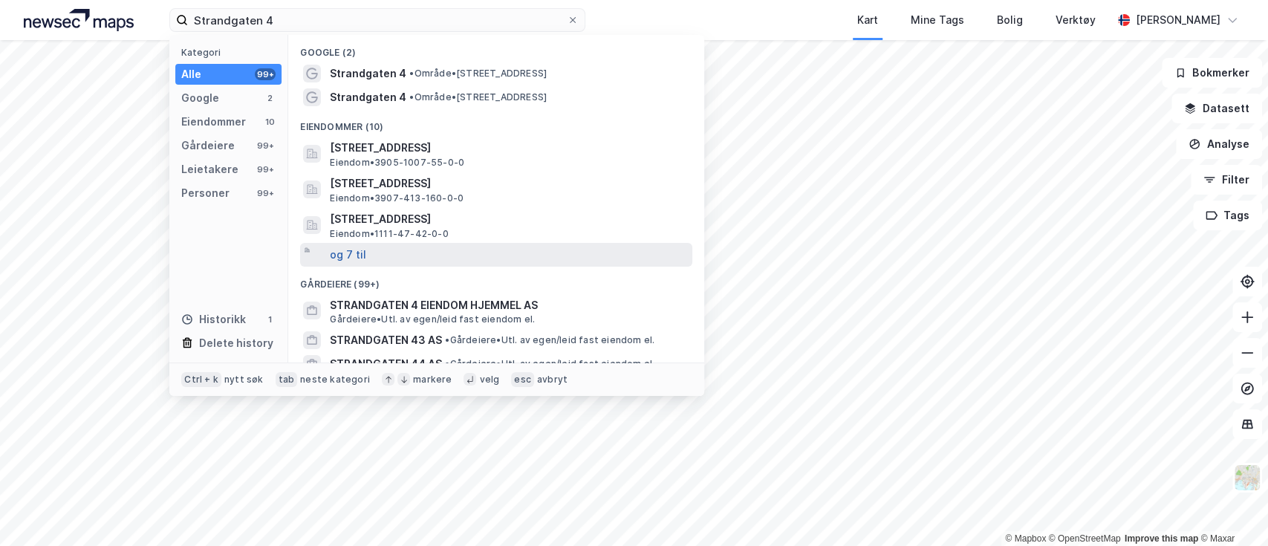
click at [350, 256] on button "og 7 til" at bounding box center [348, 255] width 36 height 18
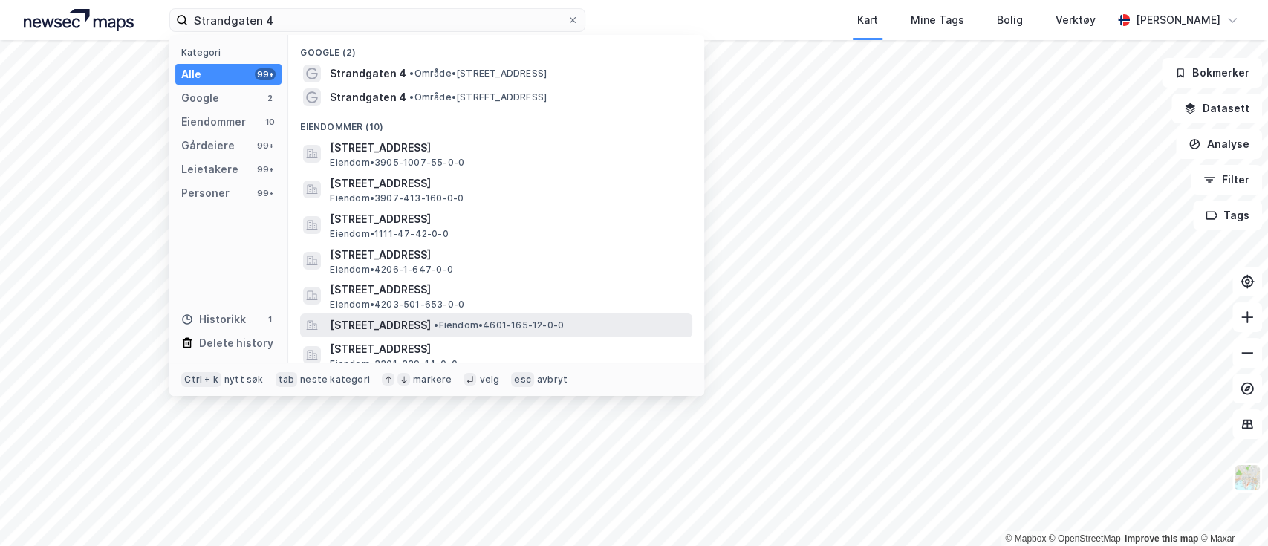
click at [431, 328] on span "[STREET_ADDRESS]" at bounding box center [380, 325] width 101 height 18
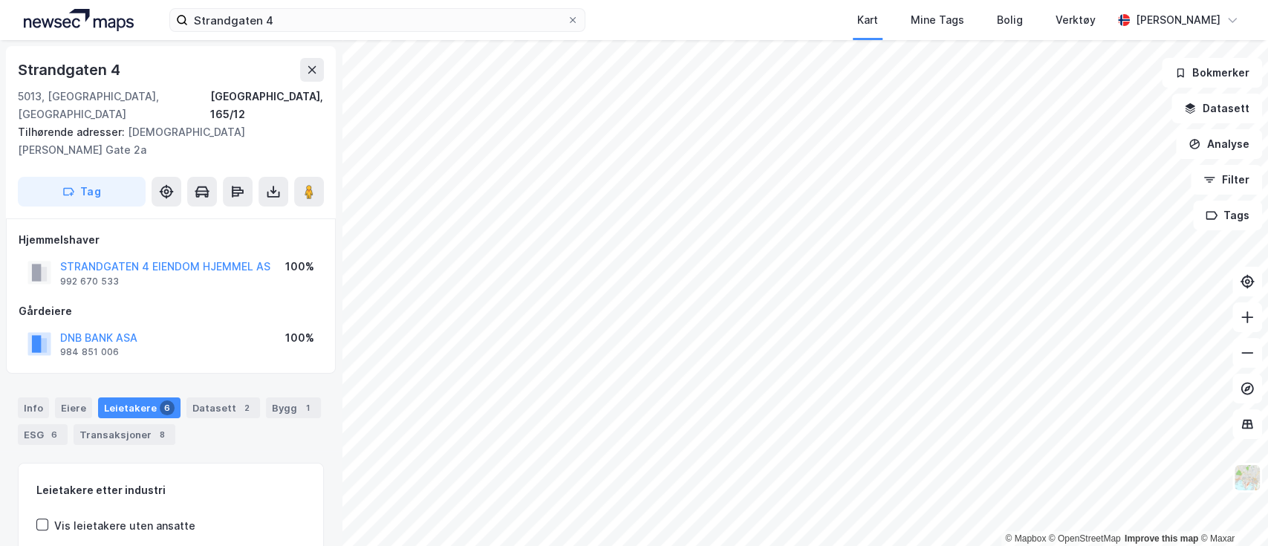
scroll to position [155, 0]
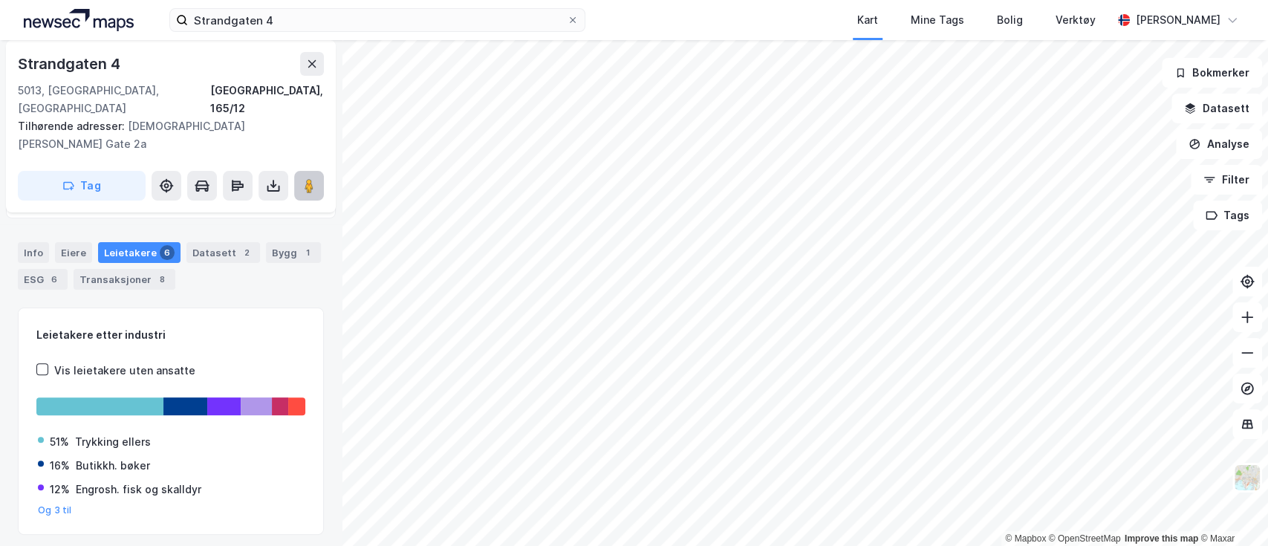
click at [313, 178] on icon at bounding box center [309, 185] width 15 height 15
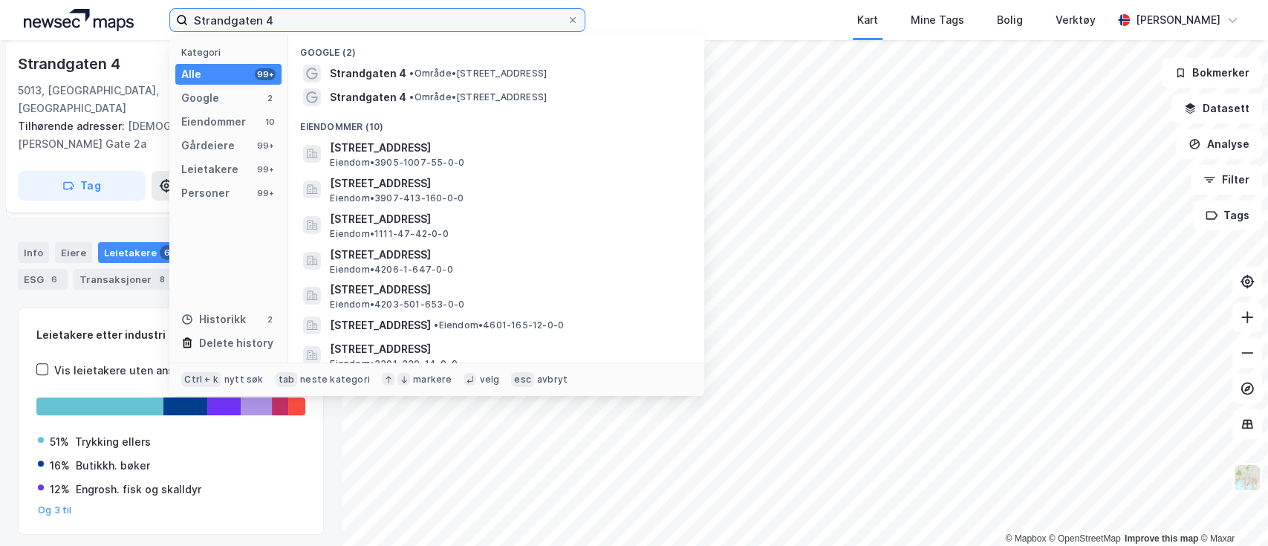
drag, startPoint x: 300, startPoint y: 17, endPoint x: 19, endPoint y: -8, distance: 281.9
click at [19, 0] on html "Strandgaten 4 Kategori Alle 99+ Google 2 Eiendommer 10 Gårdeiere 99+ Leietakere…" at bounding box center [634, 273] width 1268 height 546
paste input "Tamburveien 3"
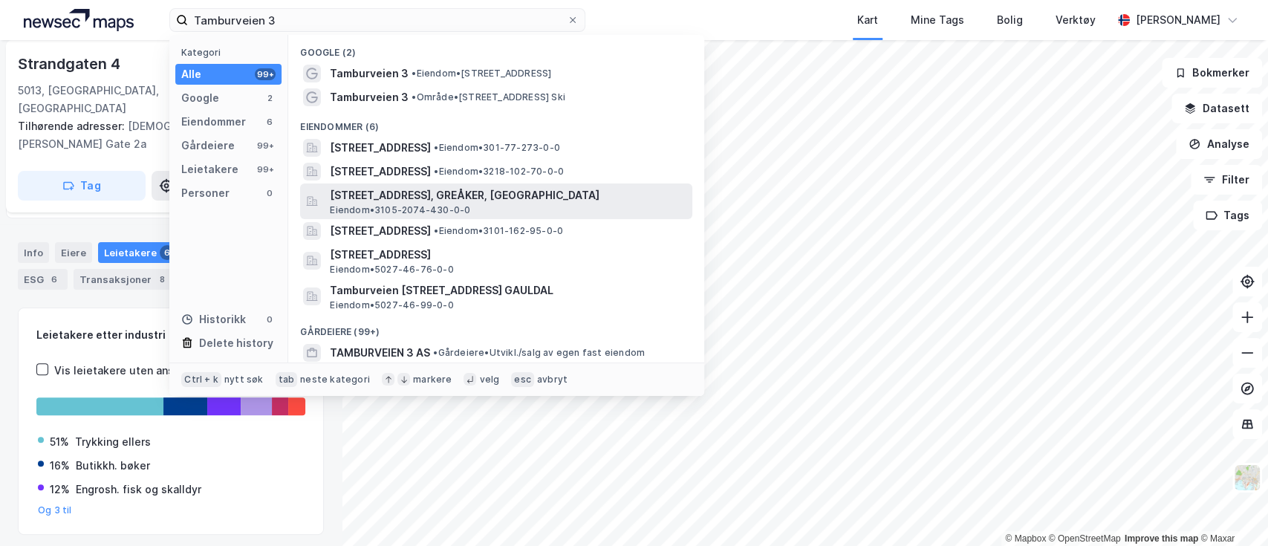
click at [364, 194] on span "[STREET_ADDRESS], GREÅKER, [GEOGRAPHIC_DATA]" at bounding box center [508, 195] width 356 height 18
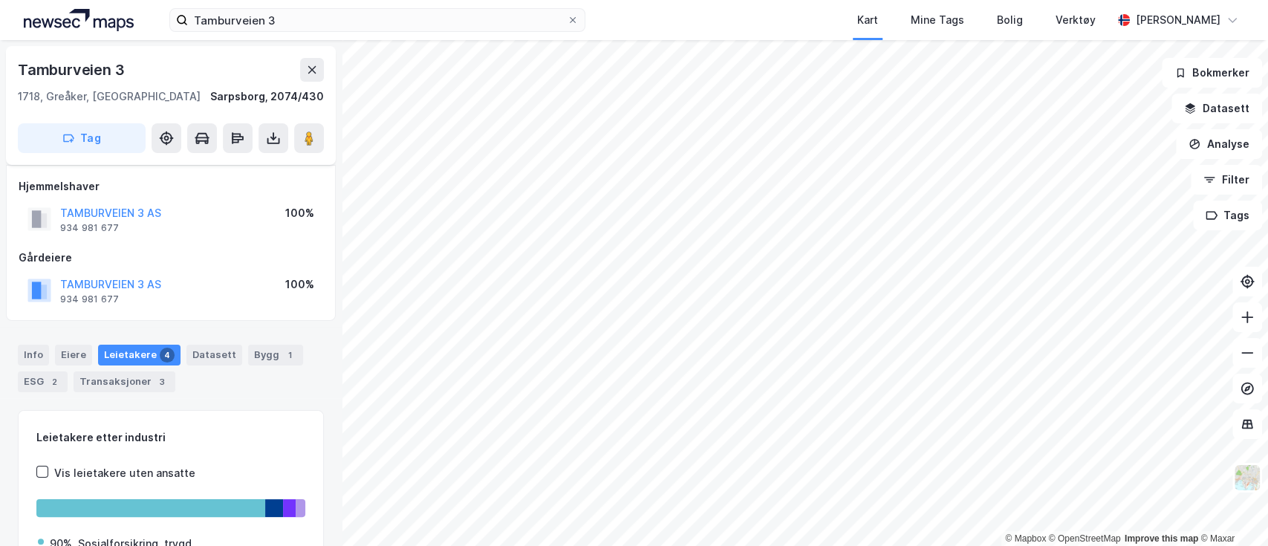
scroll to position [149, 0]
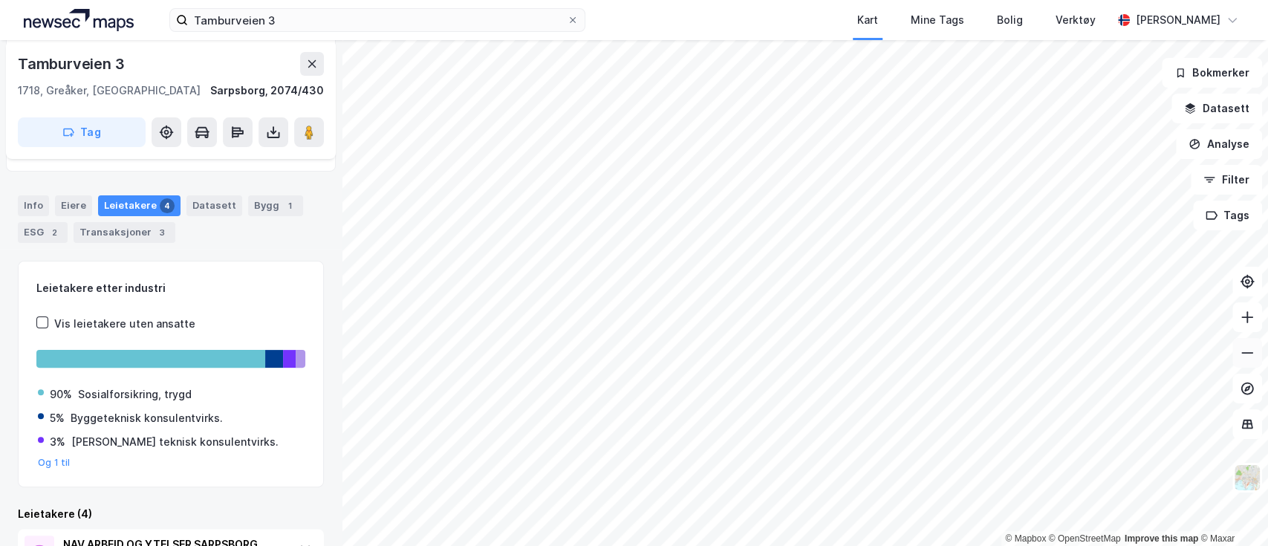
click at [1252, 356] on icon at bounding box center [1247, 352] width 15 height 15
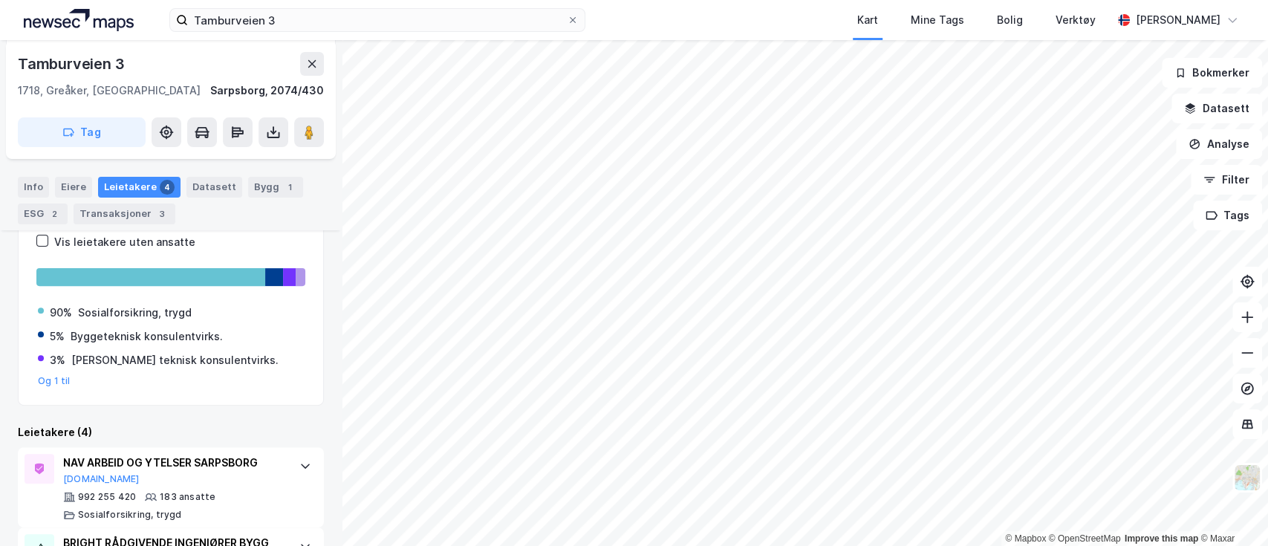
scroll to position [270, 0]
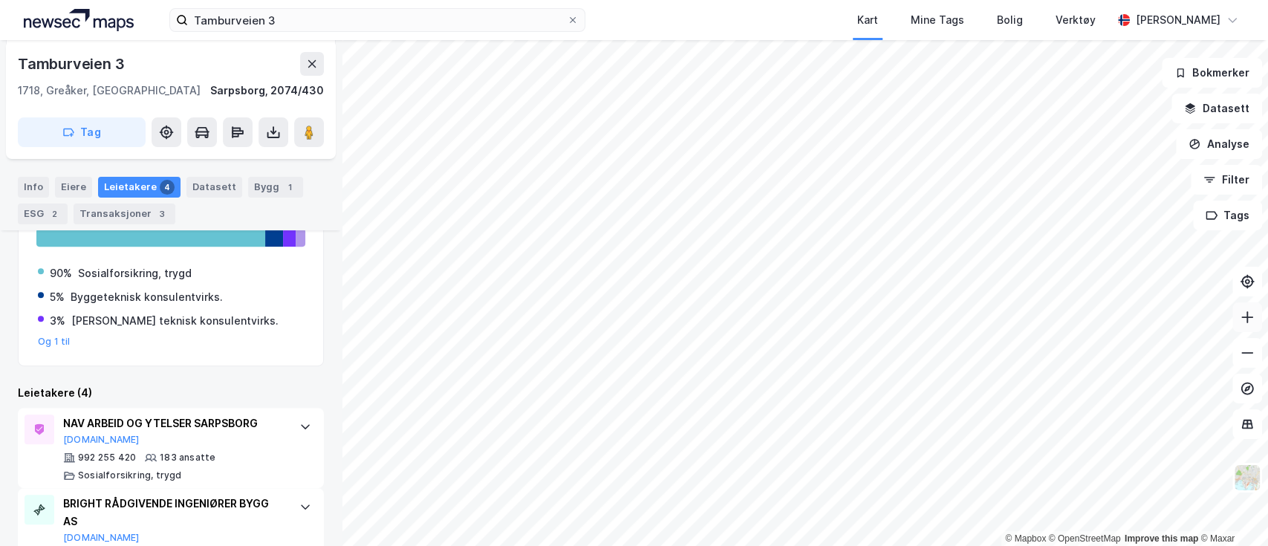
click at [1251, 316] on icon at bounding box center [1247, 316] width 12 height 1
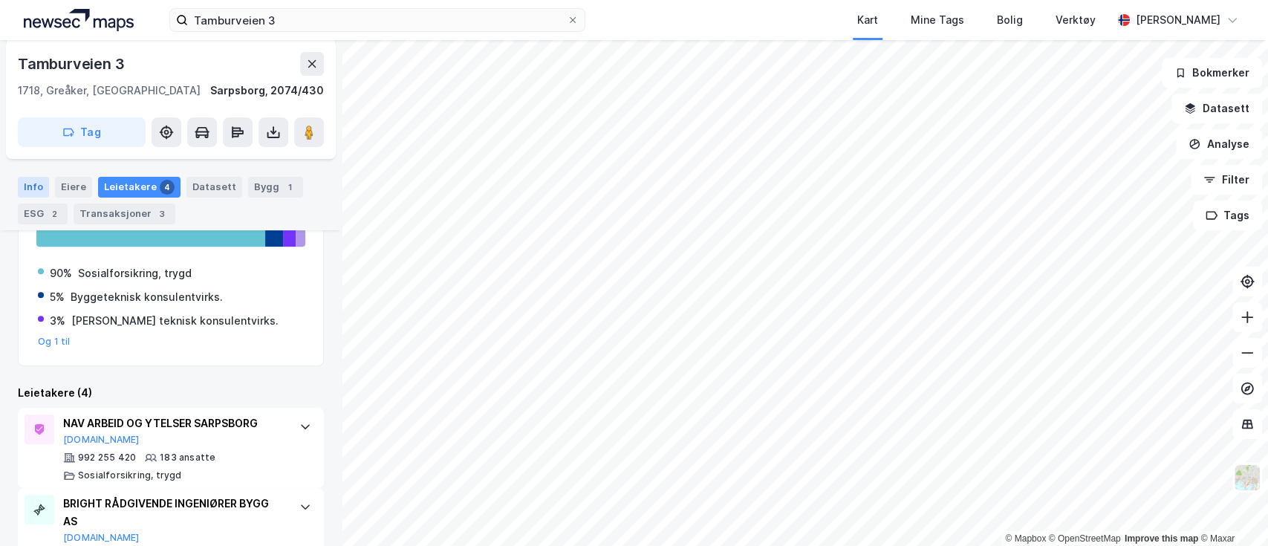
click at [39, 185] on div "Info" at bounding box center [33, 187] width 31 height 21
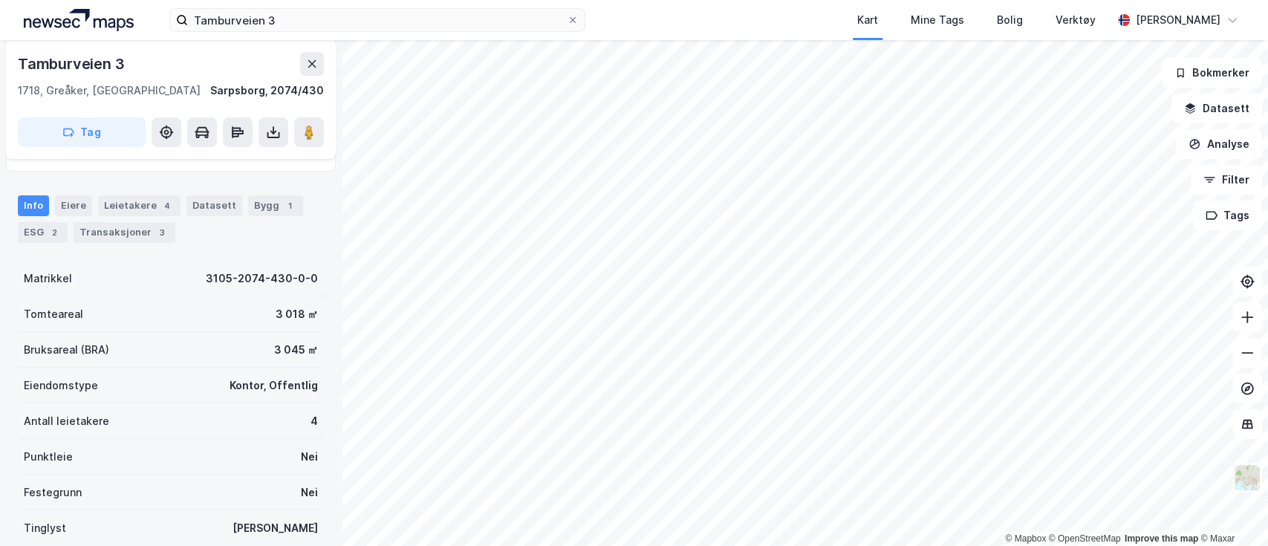
scroll to position [149, 0]
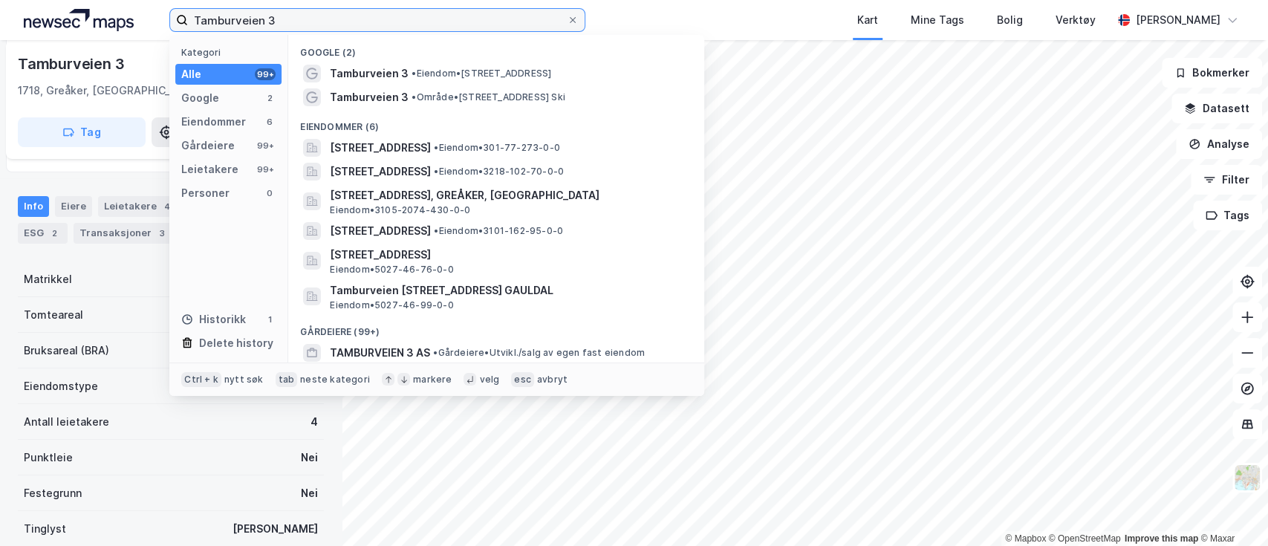
drag, startPoint x: 285, startPoint y: 23, endPoint x: 100, endPoint y: -14, distance: 188.6
drag, startPoint x: 100, startPoint y: -14, endPoint x: 501, endPoint y: 20, distance: 402.5
click at [501, 20] on input "Tamburveien 3" at bounding box center [377, 20] width 379 height 22
drag, startPoint x: 501, startPoint y: 20, endPoint x: 134, endPoint y: 11, distance: 367.7
click at [134, 11] on div "Tamburveien 3 Kategori Alle 99+ Google 2 Eiendommer 6 Gårdeiere 99+ Leietakere …" at bounding box center [634, 20] width 1268 height 40
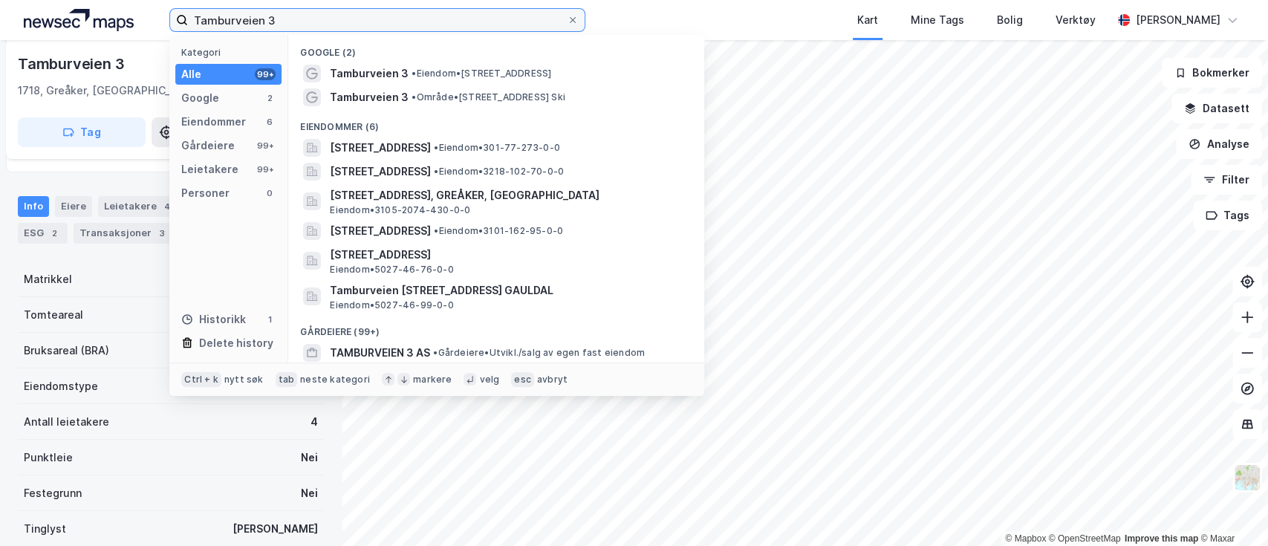
paste input "[PERSON_NAME] 1e"
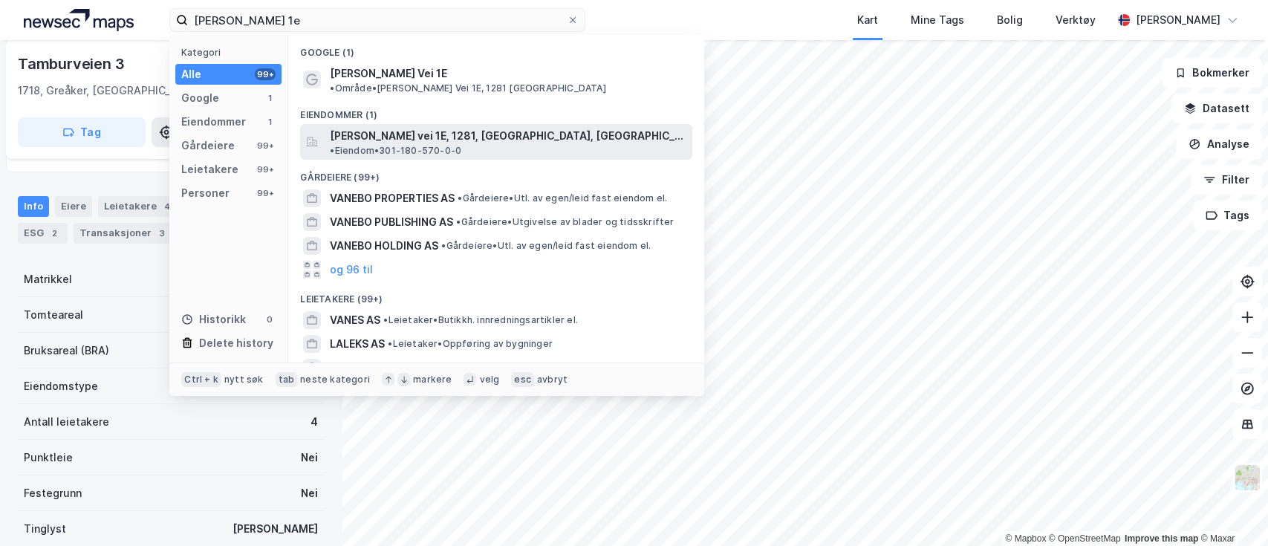
click at [471, 127] on span "[PERSON_NAME] vei 1E, 1281, [GEOGRAPHIC_DATA], [GEOGRAPHIC_DATA]" at bounding box center [508, 136] width 356 height 18
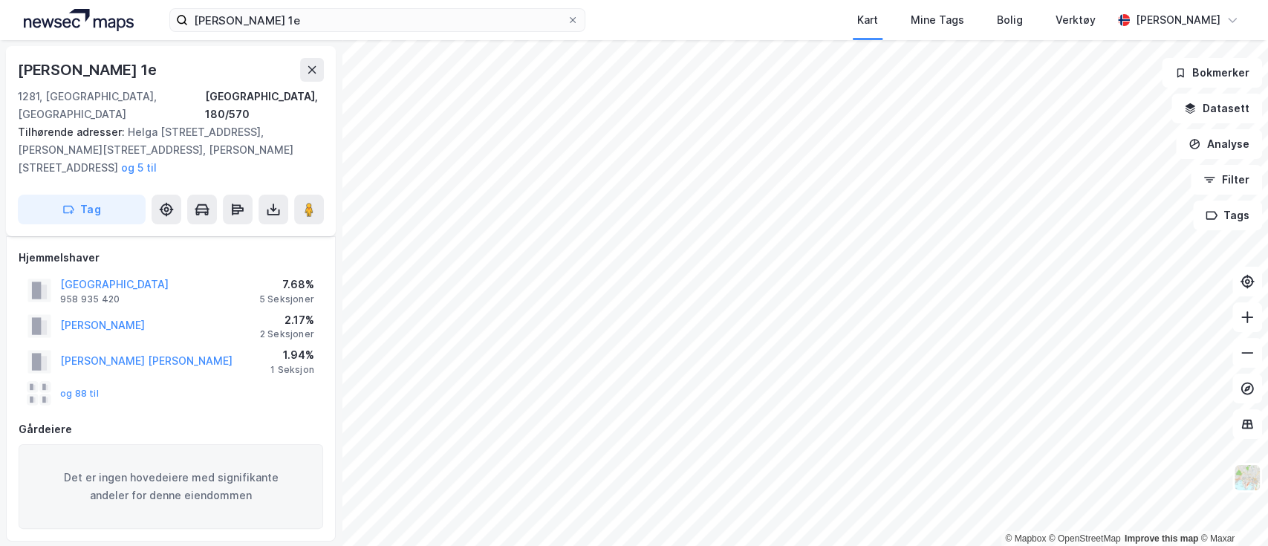
scroll to position [149, 0]
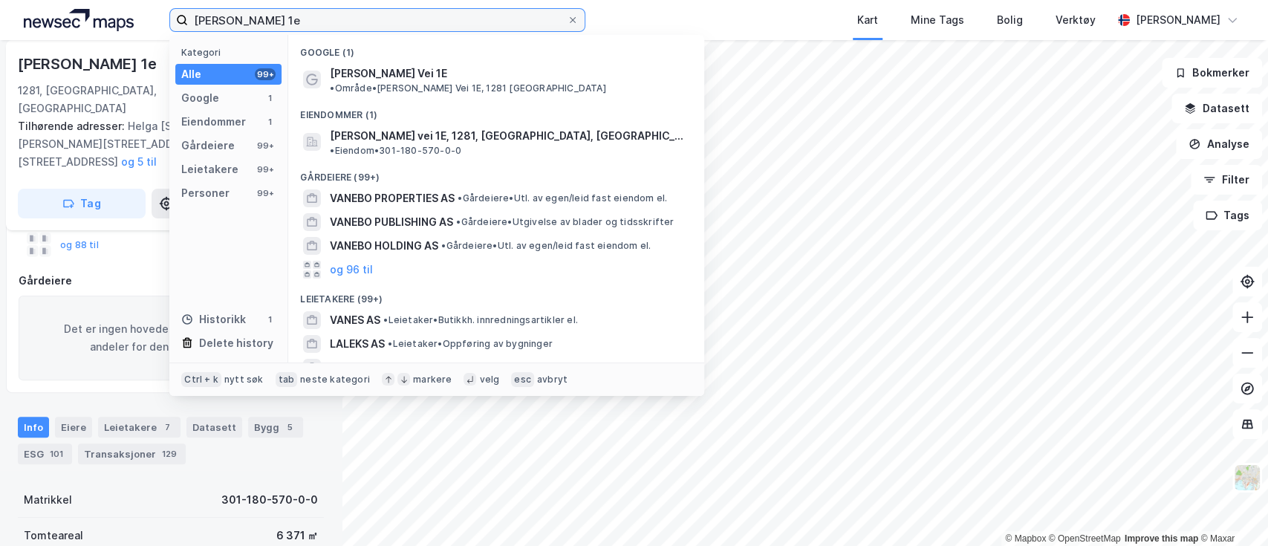
drag, startPoint x: 309, startPoint y: 19, endPoint x: 124, endPoint y: 5, distance: 185.4
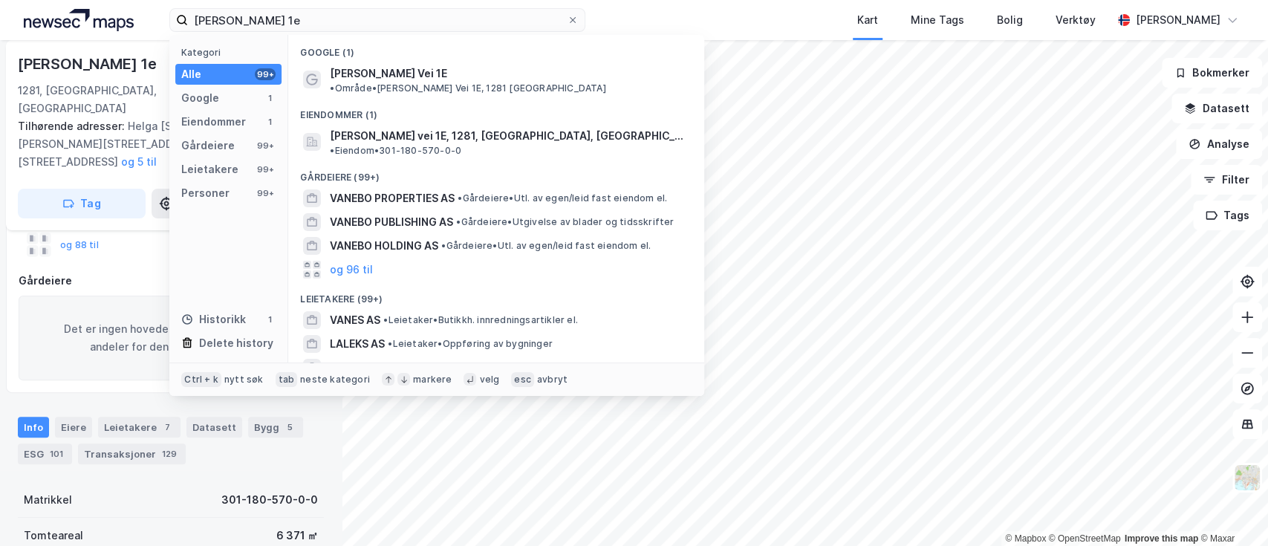
drag, startPoint x: 124, startPoint y: 5, endPoint x: 492, endPoint y: 6, distance: 367.6
click at [492, 6] on div "[PERSON_NAME] Vei 1e Kategori Alle 99+ Google 1 Eiendommer 1 Gårdeiere 99+ Leie…" at bounding box center [634, 20] width 1268 height 40
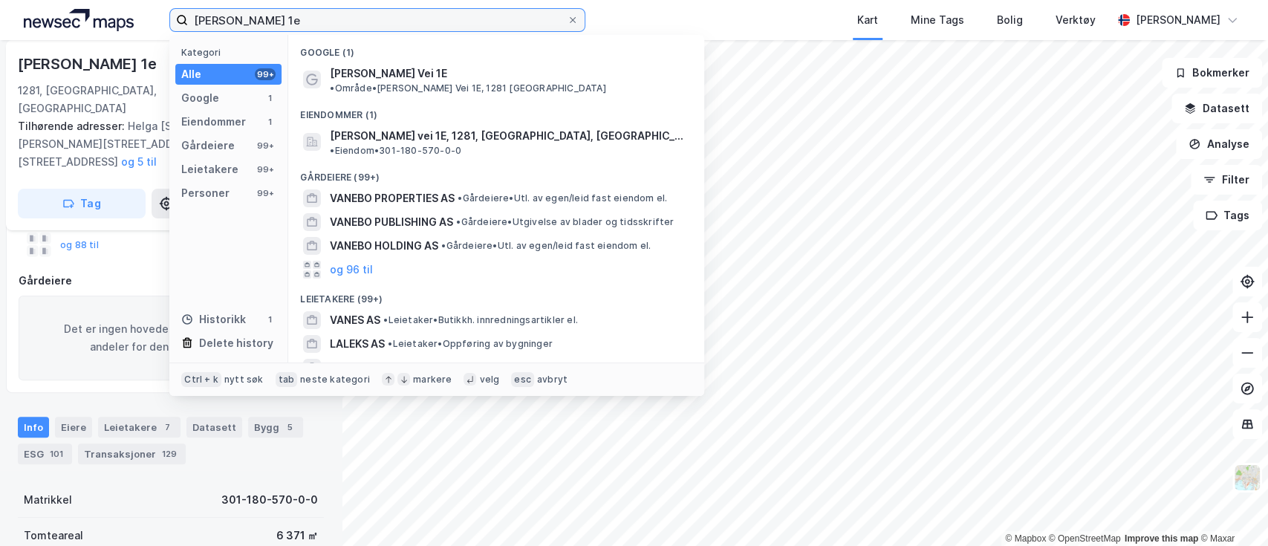
drag, startPoint x: 391, startPoint y: 25, endPoint x: 131, endPoint y: -6, distance: 262.5
click at [131, 0] on html "[PERSON_NAME] Vei 1e Kategori Alle 99+ Google 1 Eiendommer 1 Gårdeiere 99+ Leie…" at bounding box center [634, 273] width 1268 height 546
paste input "Grønland 41"
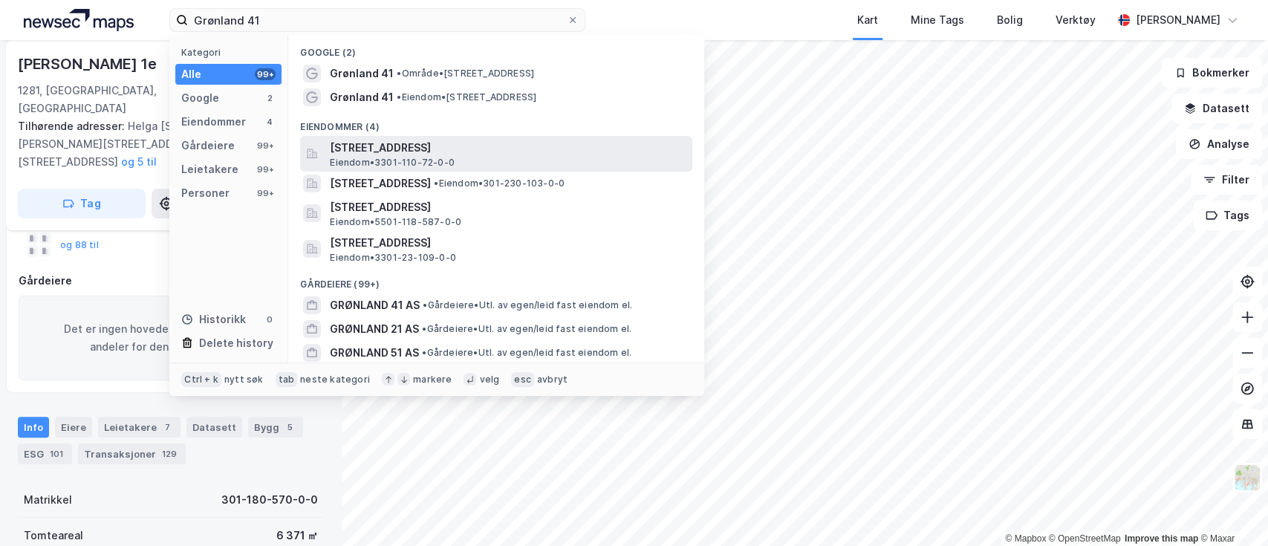
click at [354, 145] on span "[STREET_ADDRESS]" at bounding box center [508, 148] width 356 height 18
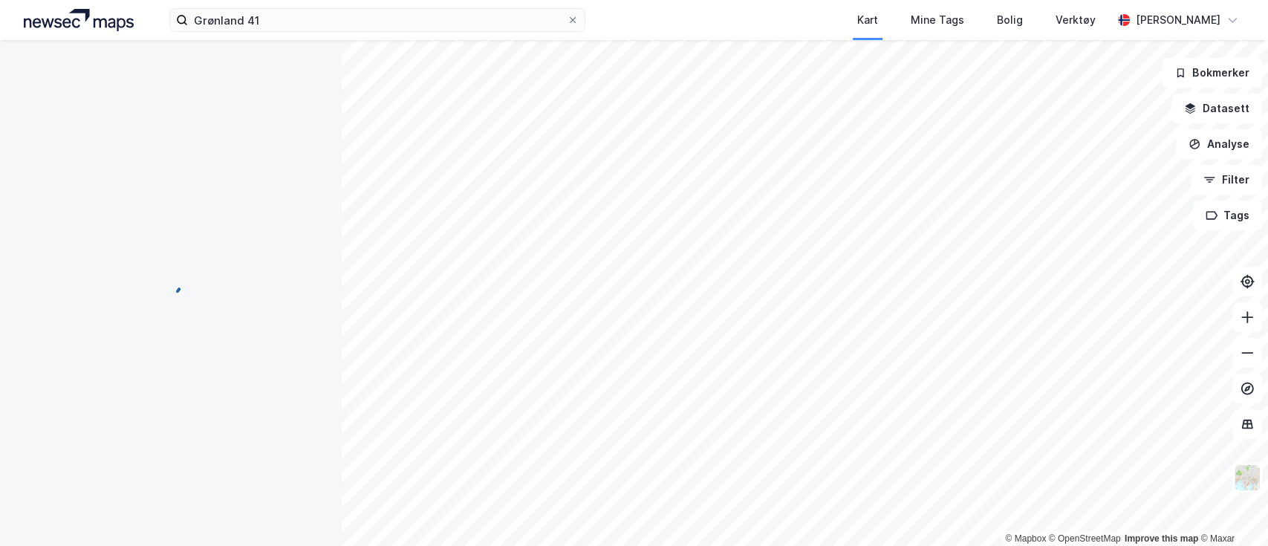
scroll to position [149, 0]
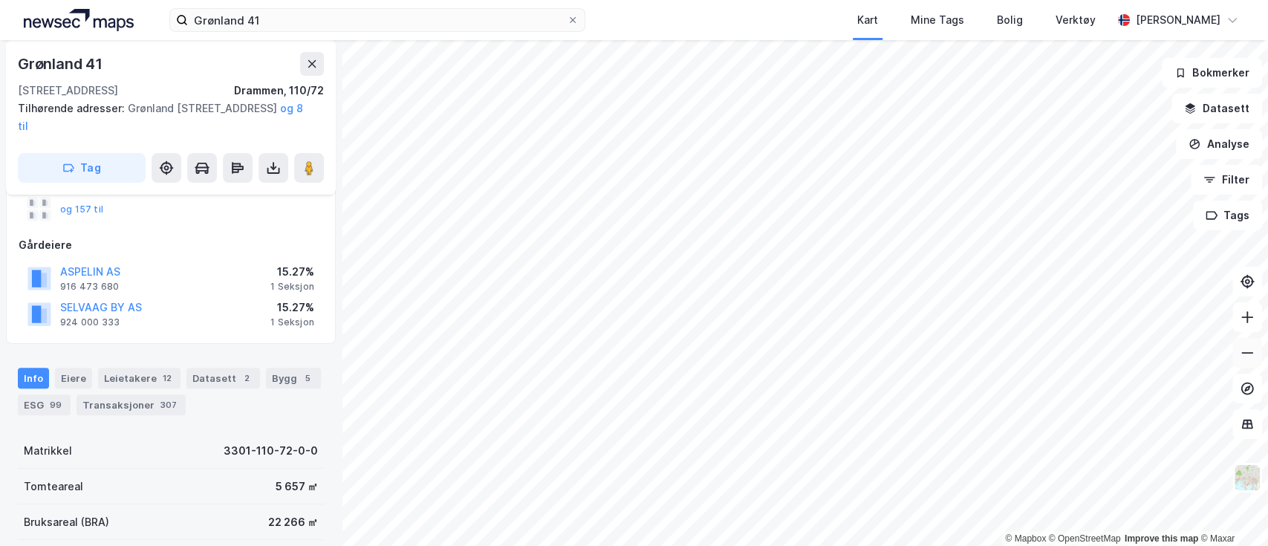
click at [1251, 350] on icon at bounding box center [1247, 352] width 15 height 15
click at [313, 163] on image at bounding box center [308, 167] width 9 height 15
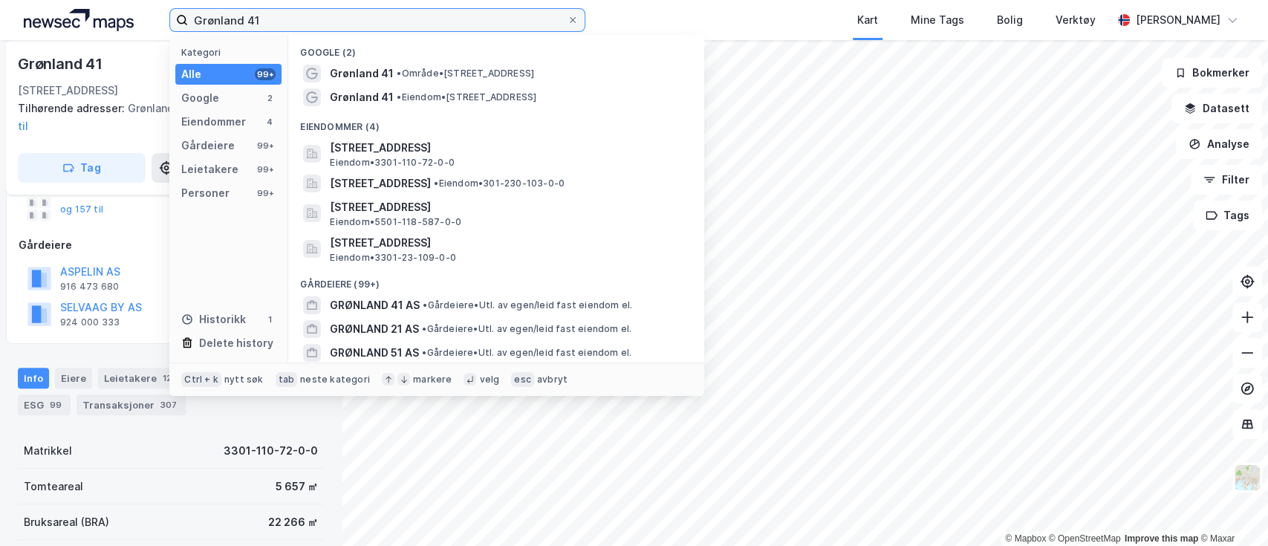
drag, startPoint x: 313, startPoint y: 21, endPoint x: 48, endPoint y: -4, distance: 267.0
click at [48, 0] on html "Grønland 41 Kategori Alle 99+ Google 2 Eiendommer 4 Gårdeiere 99+ Leietakere 99…" at bounding box center [634, 273] width 1268 height 546
paste input "[STREET_ADDRESS]"
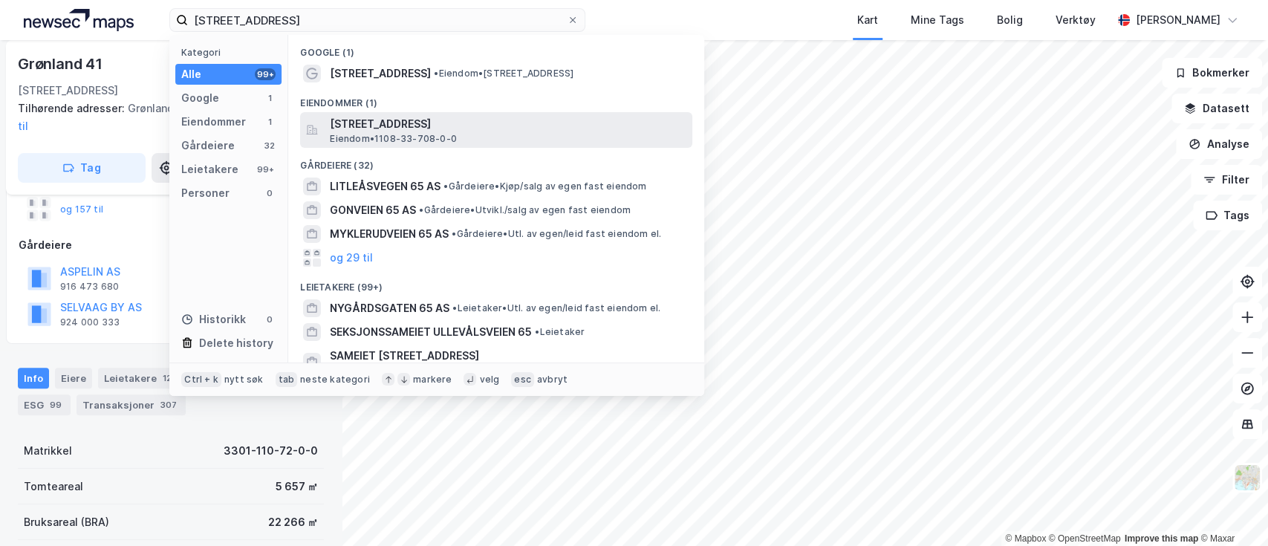
click at [457, 121] on span "[STREET_ADDRESS]" at bounding box center [508, 124] width 356 height 18
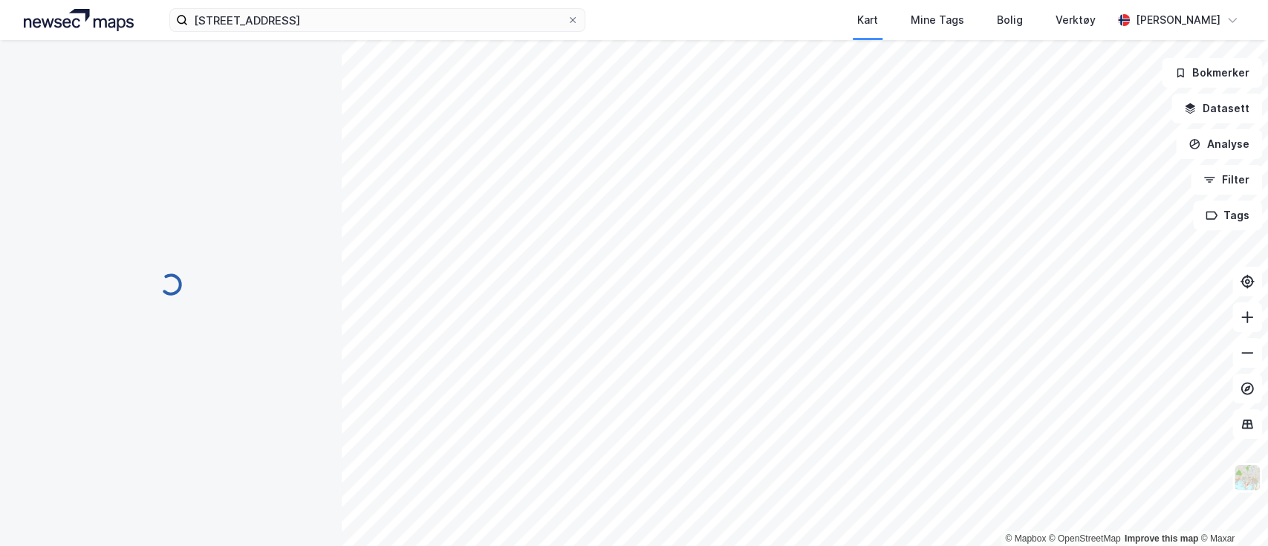
scroll to position [149, 0]
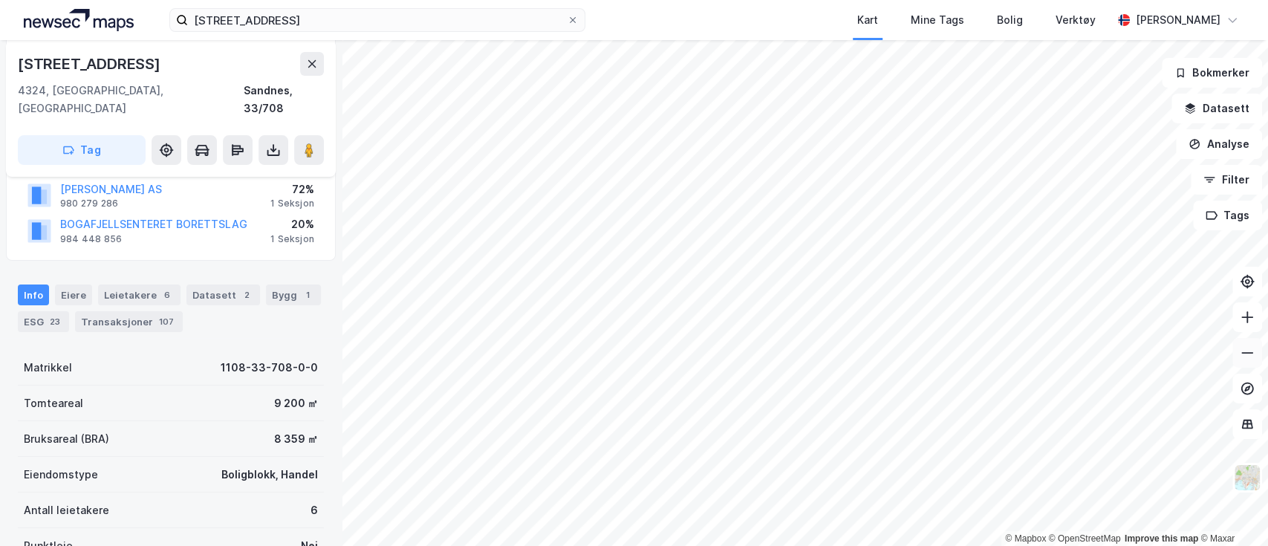
click at [1248, 359] on icon at bounding box center [1247, 352] width 15 height 15
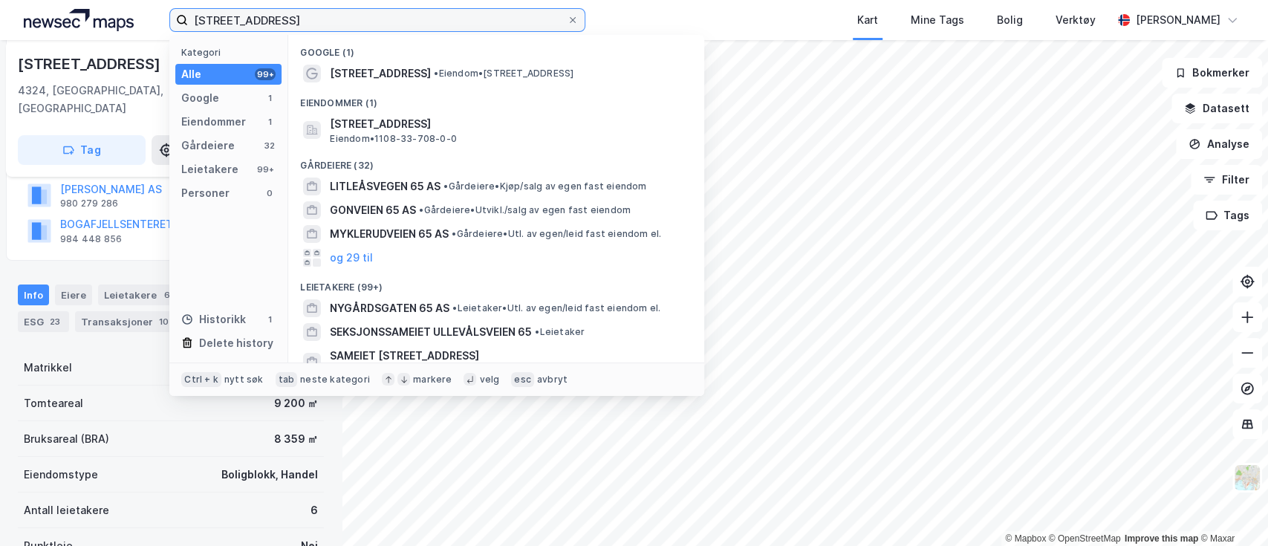
drag, startPoint x: 316, startPoint y: 20, endPoint x: 18, endPoint y: 19, distance: 298.6
click at [18, 19] on div "Bogafjellveien 65 Kategori Alle 99+ Google 1 Eiendommer 1 Gårdeiere 32 Leietake…" at bounding box center [634, 20] width 1268 height 40
paste input "Valtstadsvingen 2"
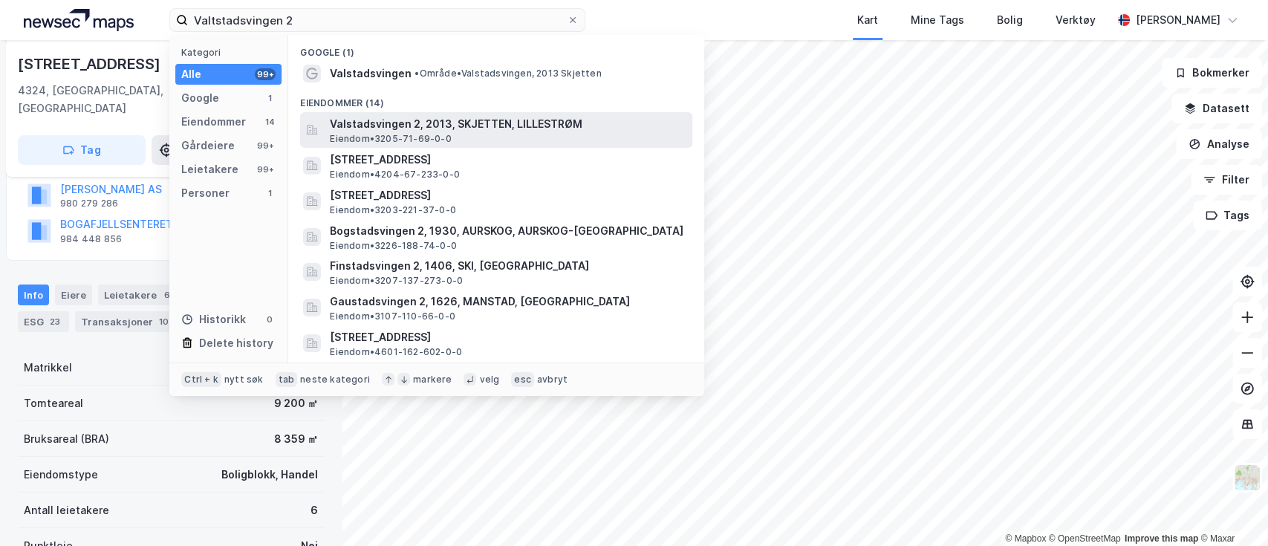
click at [541, 122] on span "Valstadsvingen 2, 2013, SKJETTEN, LILLESTRØM" at bounding box center [508, 124] width 356 height 18
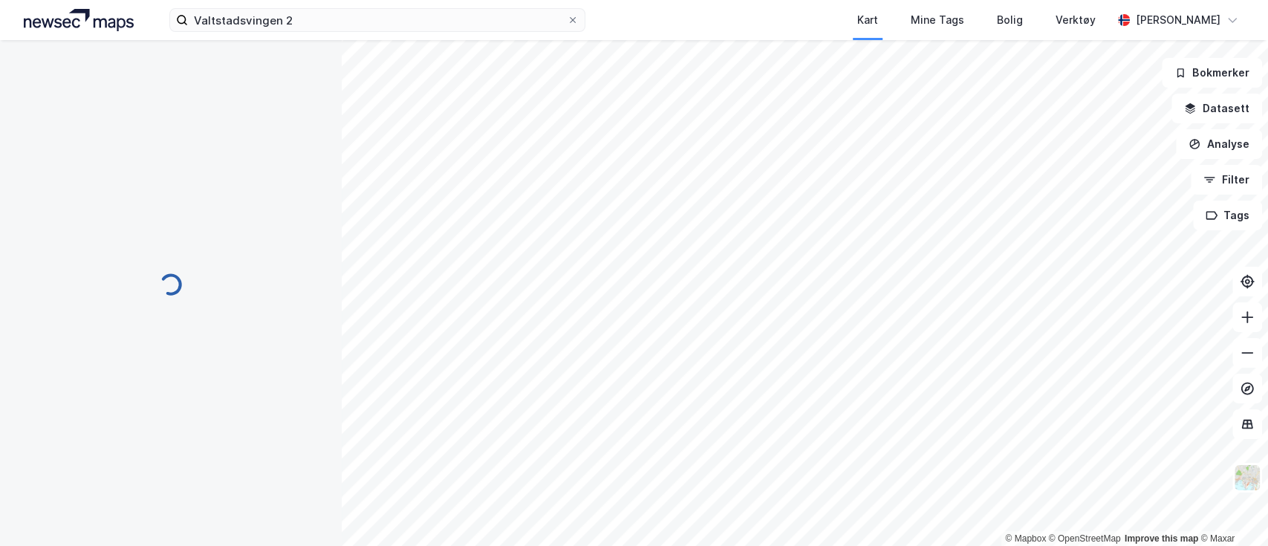
scroll to position [149, 0]
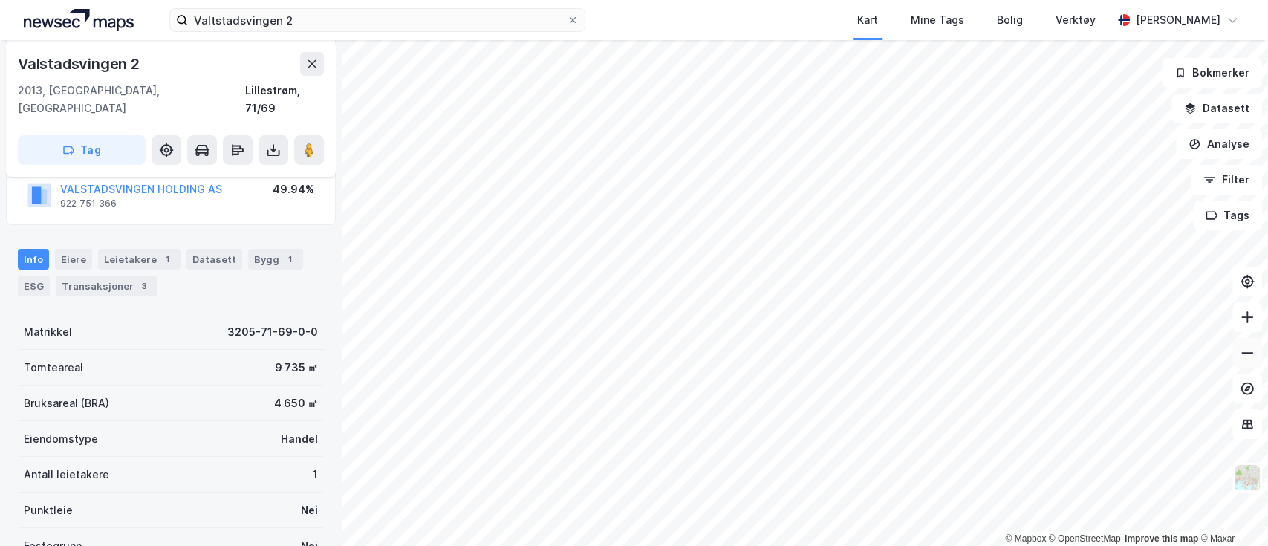
click at [1254, 352] on button at bounding box center [1247, 353] width 30 height 30
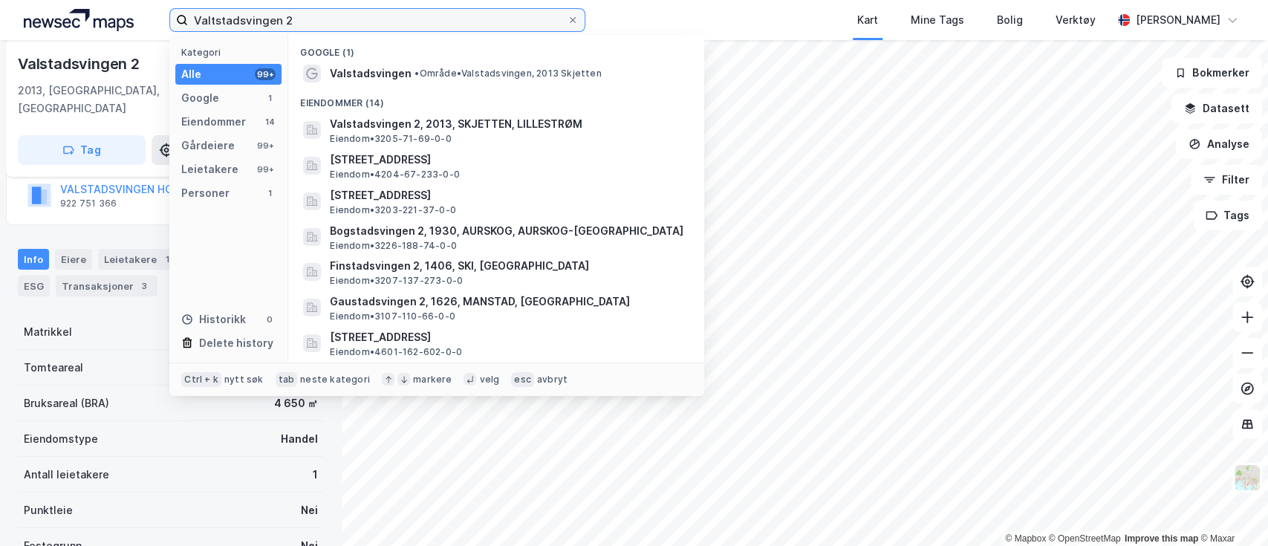
drag, startPoint x: 307, startPoint y: 21, endPoint x: 42, endPoint y: 7, distance: 264.7
click at [42, 7] on div "Valtstadsvingen 2 Kategori Alle 99+ Google 1 Eiendommer 14 Gårdeiere 99+ Leieta…" at bounding box center [634, 20] width 1268 height 40
paste input "Innherredsvegen 64"
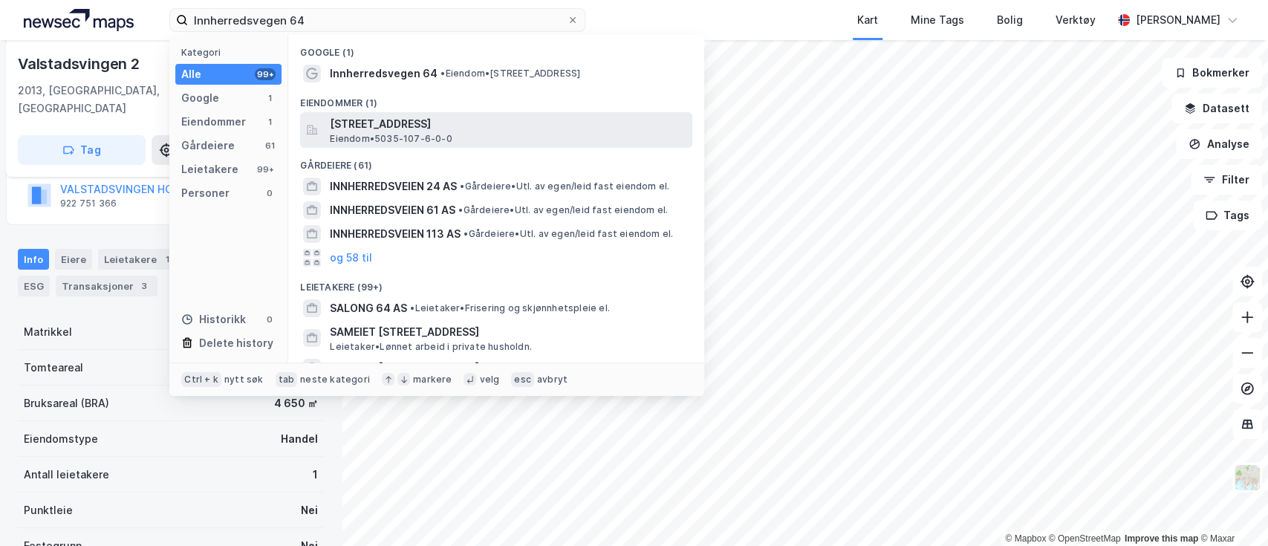
click at [380, 119] on span "[STREET_ADDRESS]" at bounding box center [508, 124] width 356 height 18
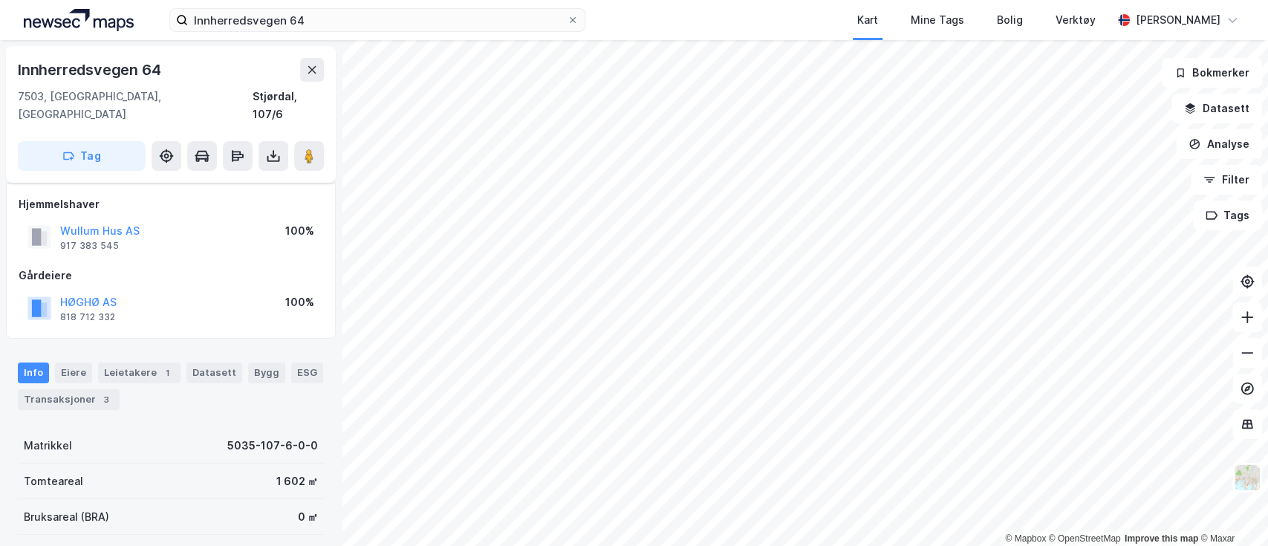
scroll to position [149, 0]
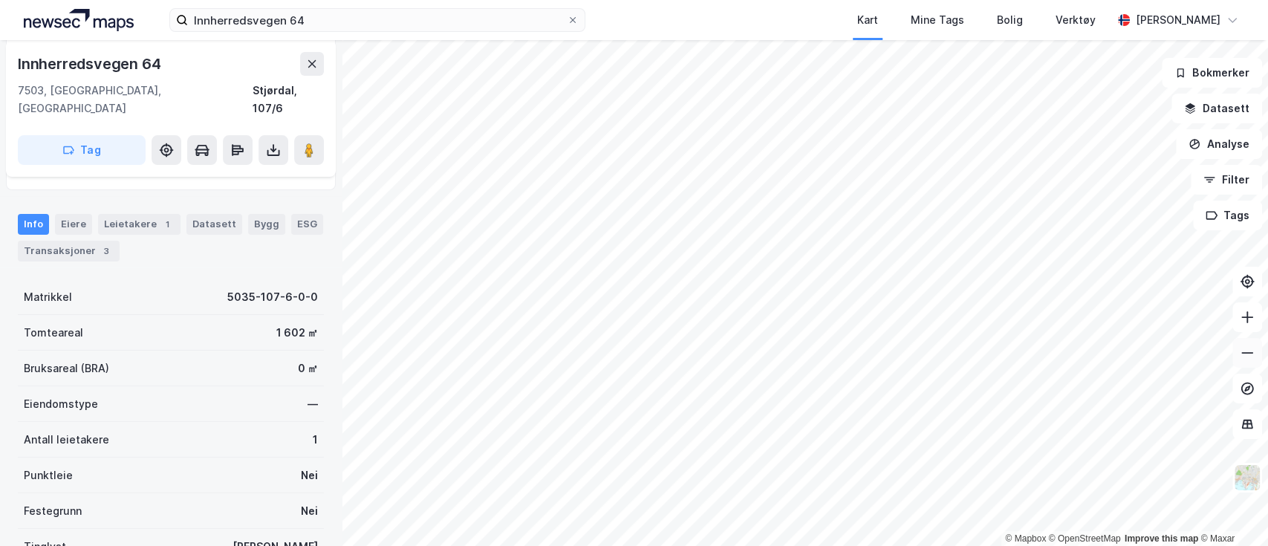
click at [1240, 354] on icon at bounding box center [1247, 352] width 15 height 15
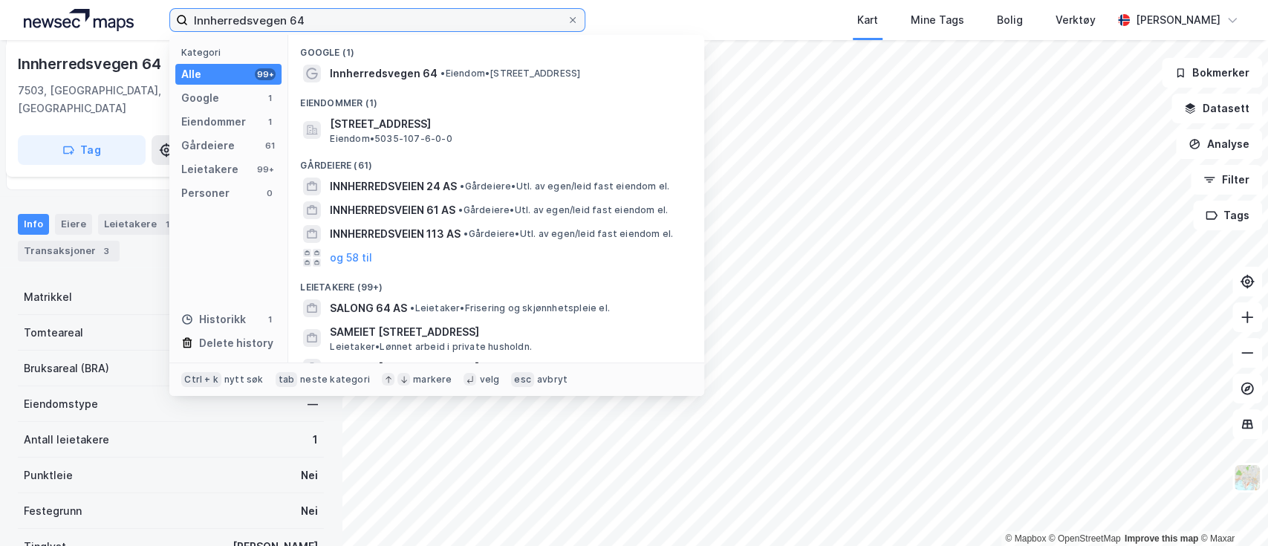
drag, startPoint x: 305, startPoint y: 22, endPoint x: 88, endPoint y: -2, distance: 218.2
click at [88, 0] on html "Innherredsvegen 64 Kategori Alle 99+ Google 1 Eiendommer 1 Gårdeiere 61 Leietak…" at bounding box center [634, 273] width 1268 height 546
paste input "Eikenga 31"
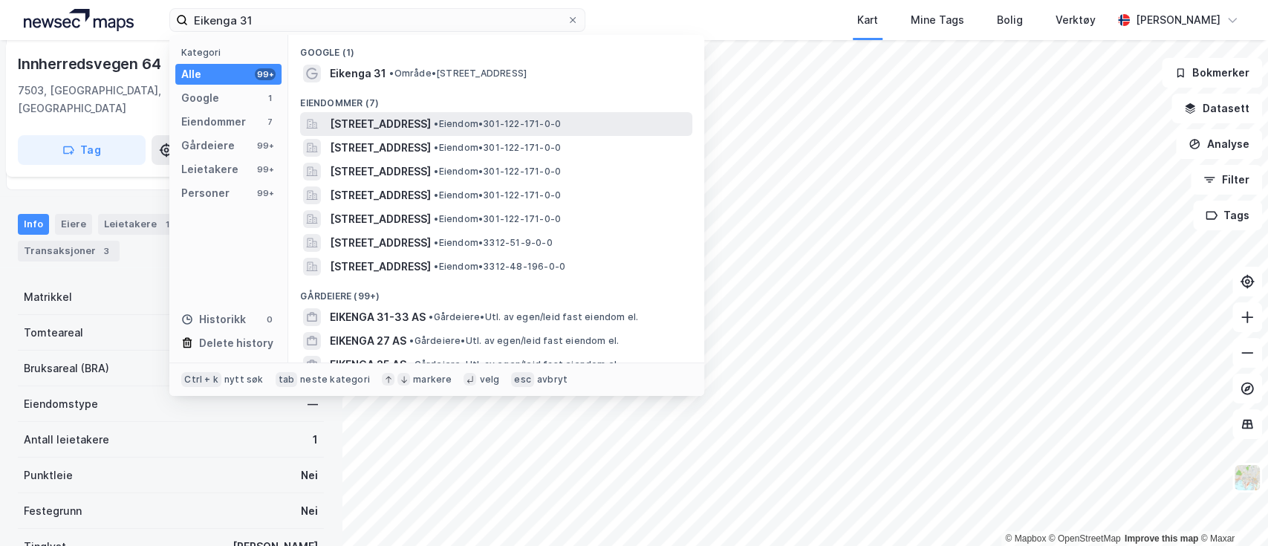
click at [431, 120] on span "[STREET_ADDRESS]" at bounding box center [380, 124] width 101 height 18
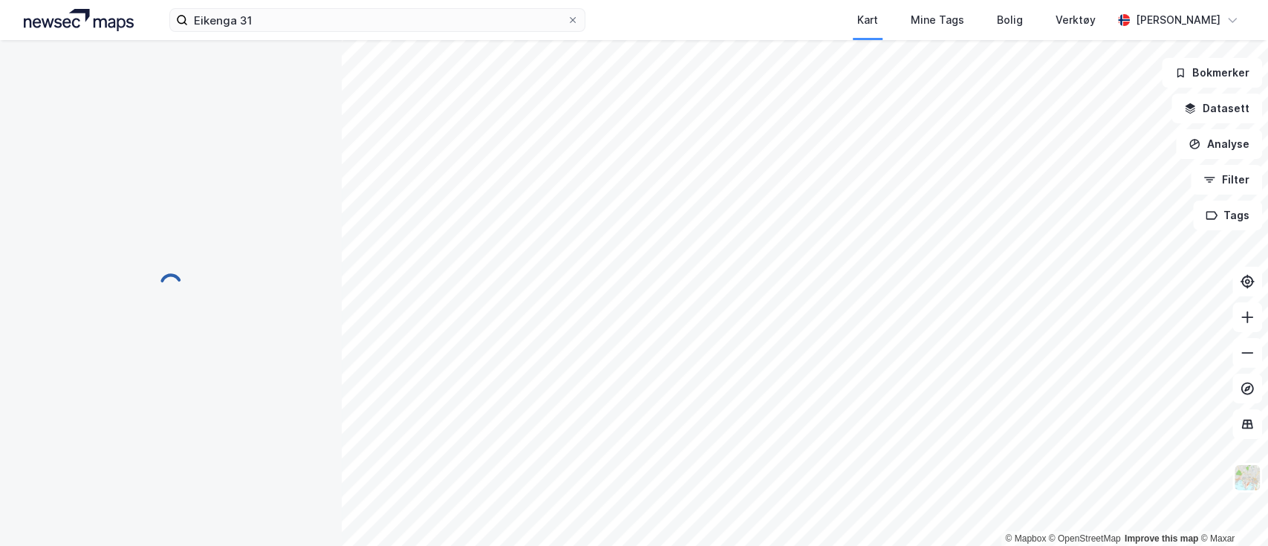
scroll to position [149, 0]
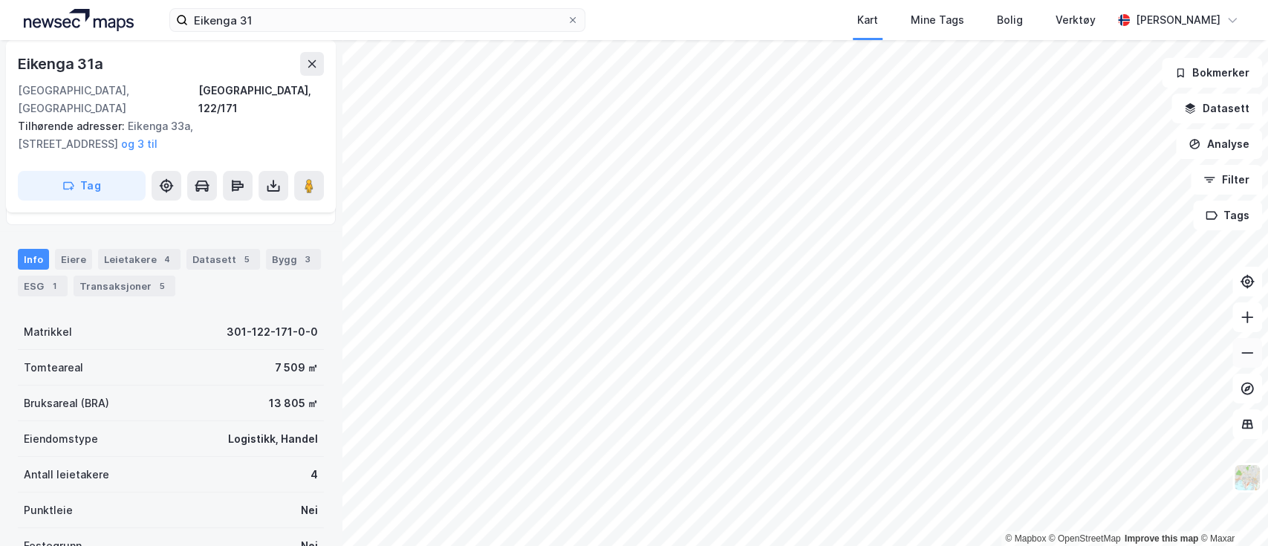
click at [1254, 354] on button at bounding box center [1247, 353] width 30 height 30
click at [160, 252] on div "4" at bounding box center [167, 259] width 15 height 15
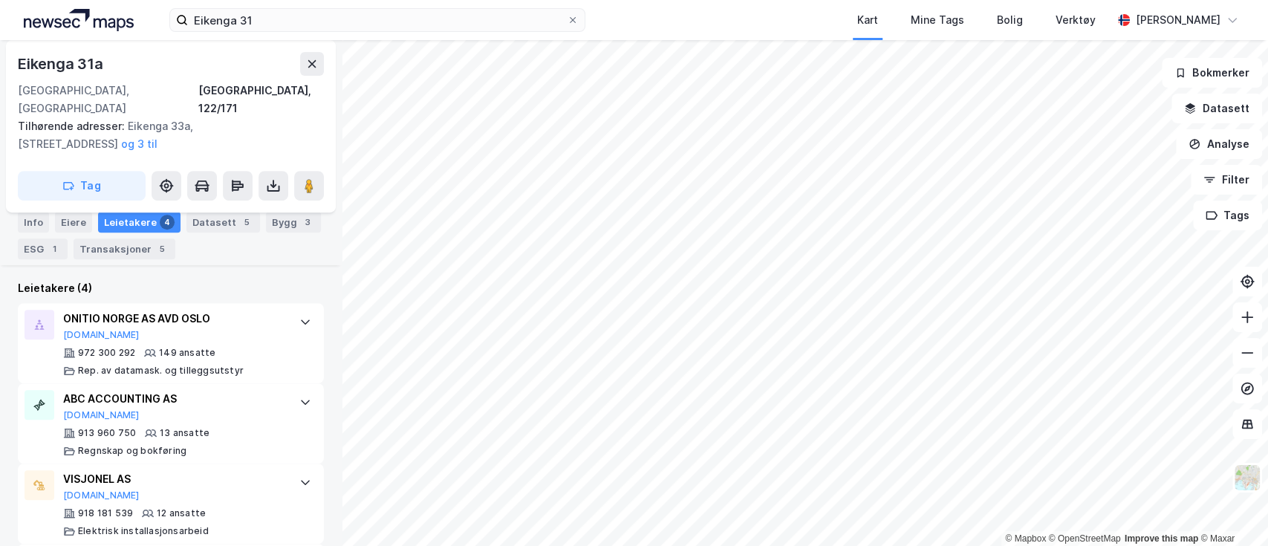
scroll to position [430, 0]
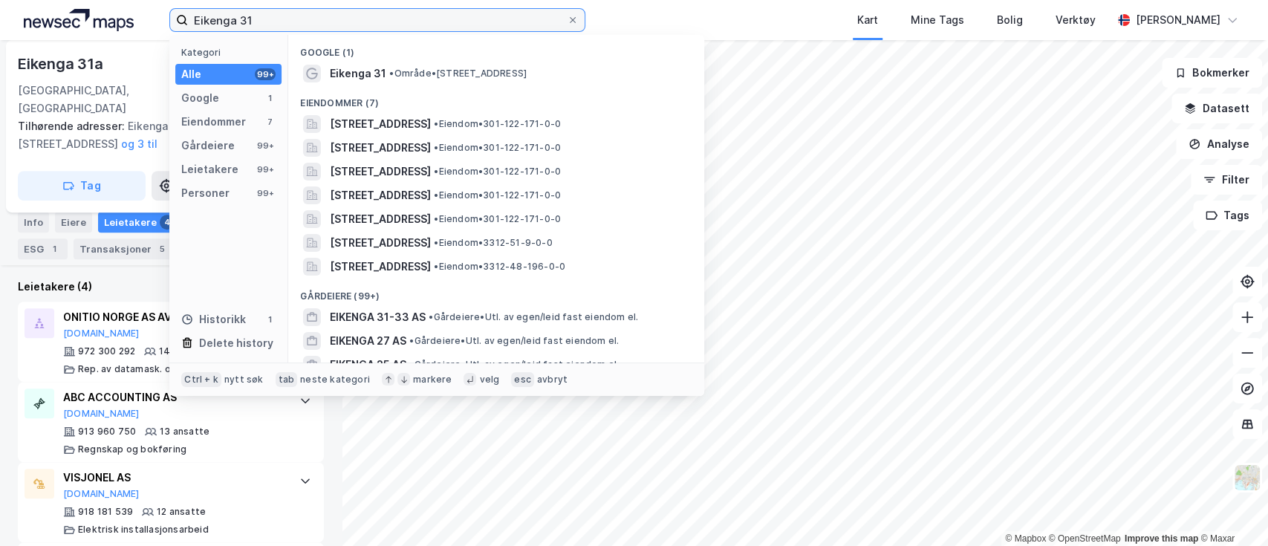
drag, startPoint x: 259, startPoint y: 16, endPoint x: 63, endPoint y: -3, distance: 196.9
click at [63, 0] on html "Eikenga 31 Kategori Alle 99+ Google 1 Eiendommer 7 Gårdeiere 99+ Leietakere 99+…" at bounding box center [634, 273] width 1268 height 546
paste input "Gamle Leirdalsvei 12"
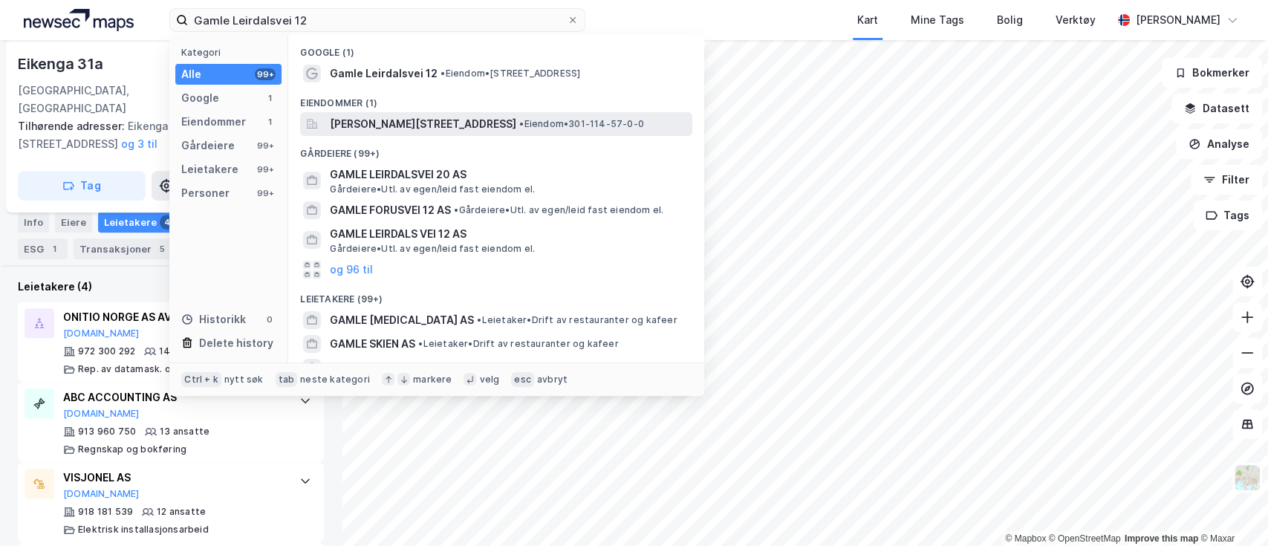
click at [475, 119] on span "[PERSON_NAME][STREET_ADDRESS]" at bounding box center [423, 124] width 186 height 18
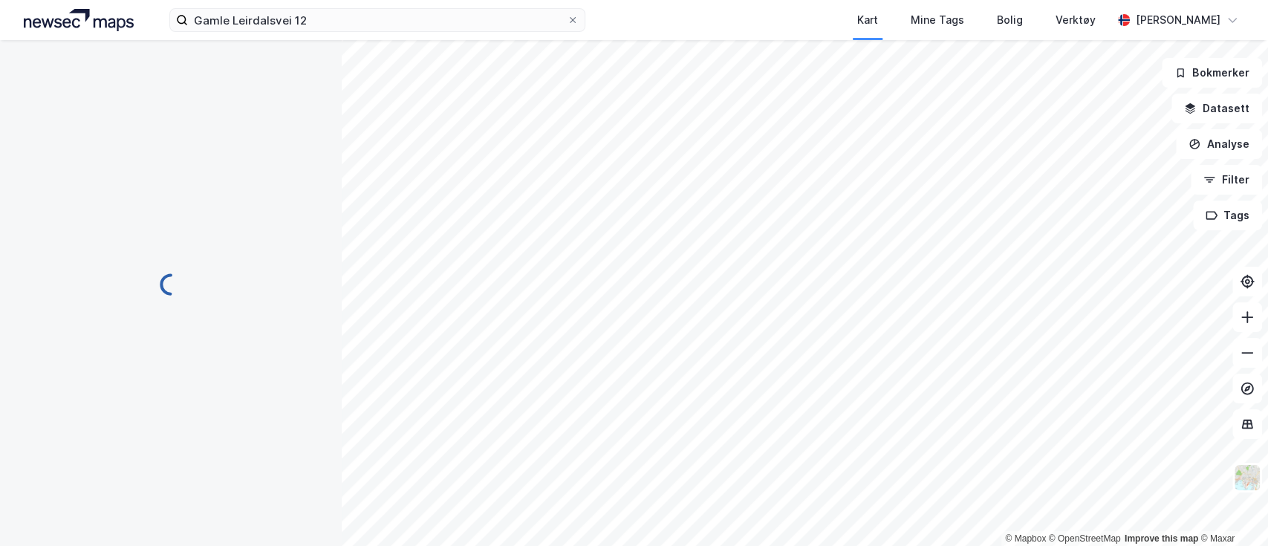
scroll to position [155, 0]
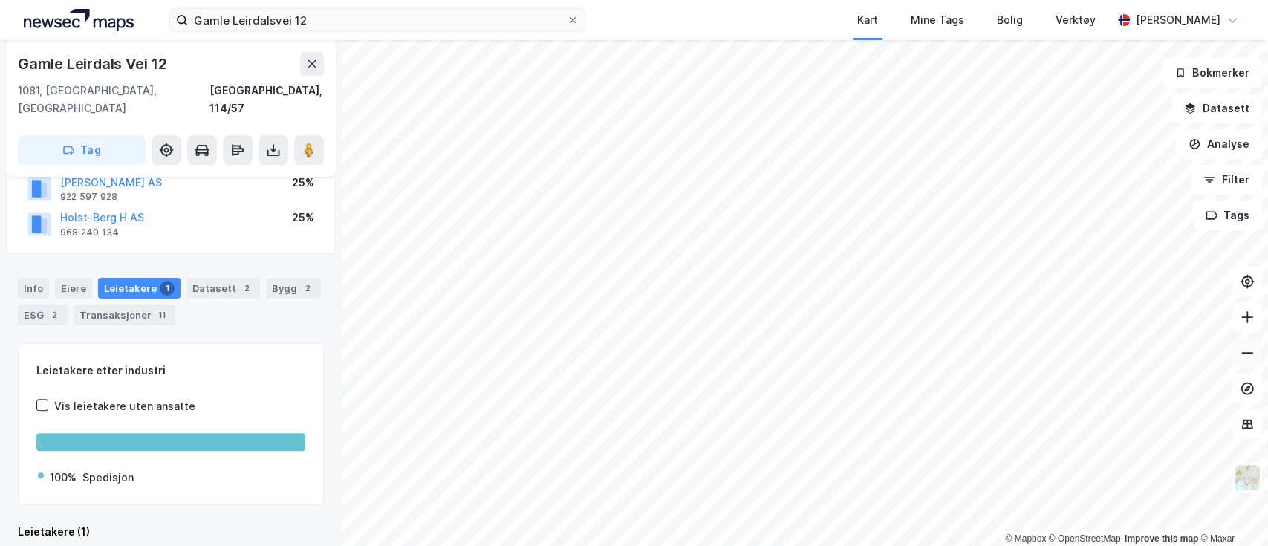
click at [1248, 354] on icon at bounding box center [1247, 352] width 15 height 15
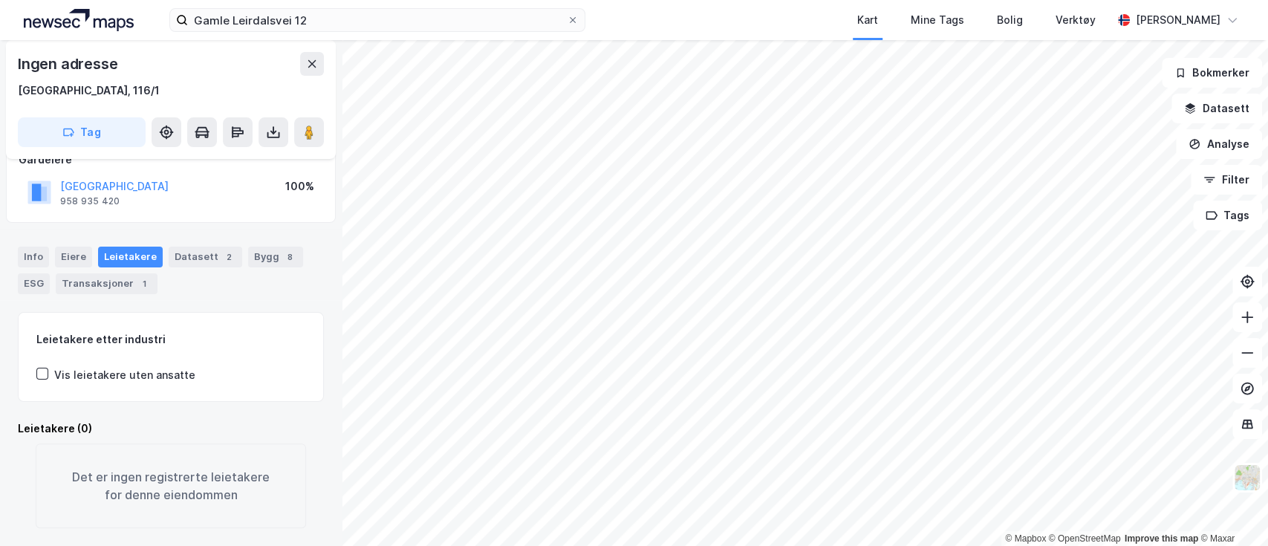
scroll to position [115, 0]
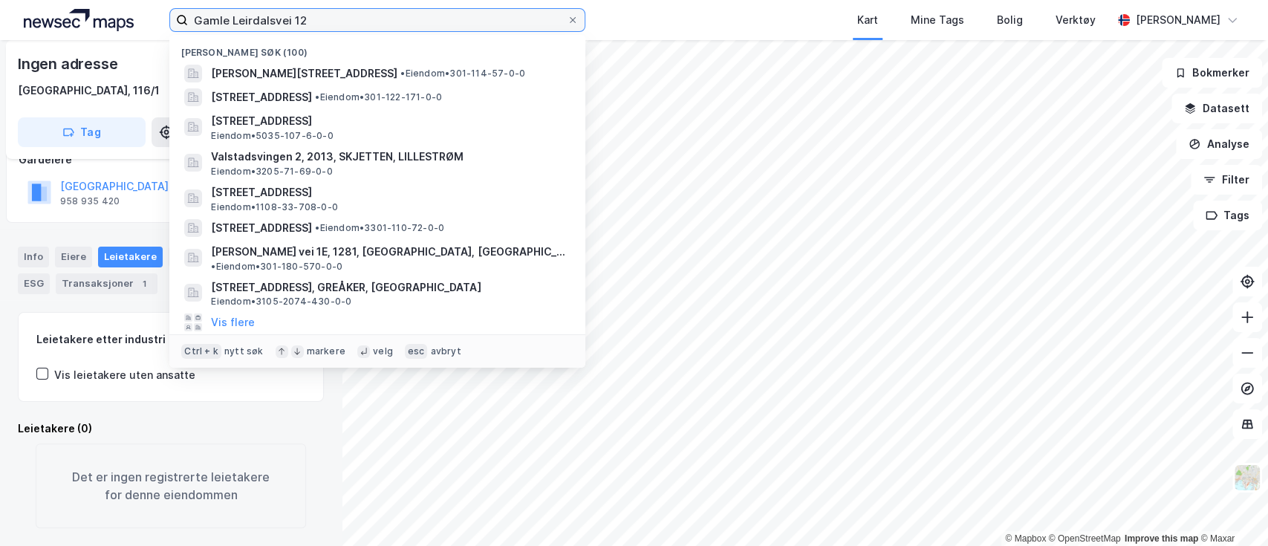
drag, startPoint x: 364, startPoint y: 23, endPoint x: 57, endPoint y: 9, distance: 307.1
click at [57, 9] on div "Gamle Leirdalsvei 12 Nylige søk (100) [STREET_ADDRESS] • Eiendom • 301-114-57-0…" at bounding box center [634, 20] width 1268 height 40
paste input "[STREET_ADDRESS]"
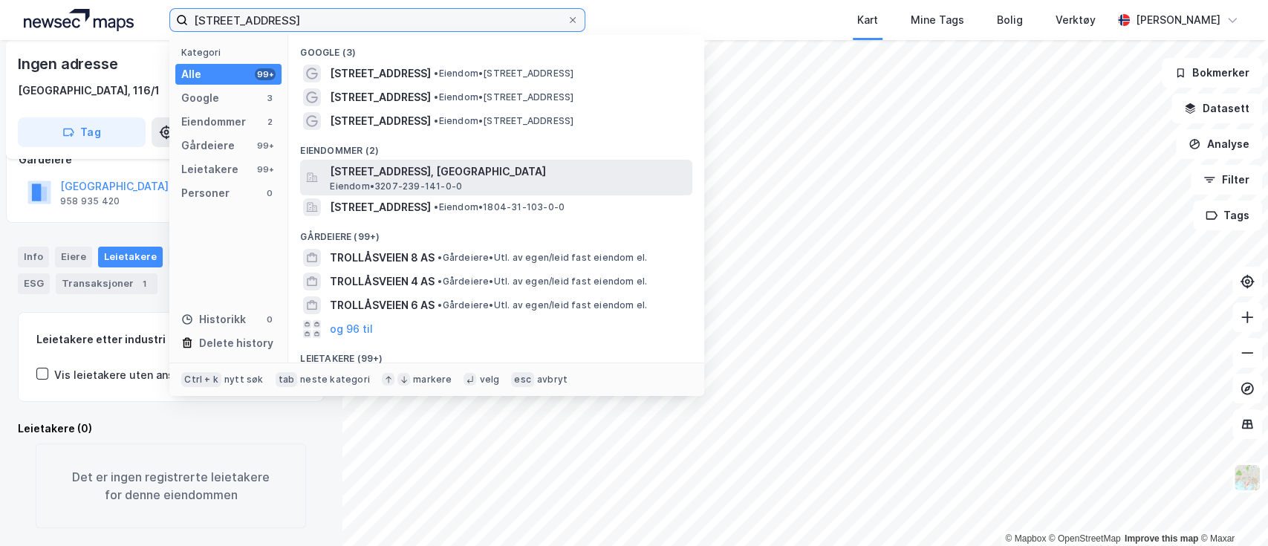
type input "[STREET_ADDRESS]"
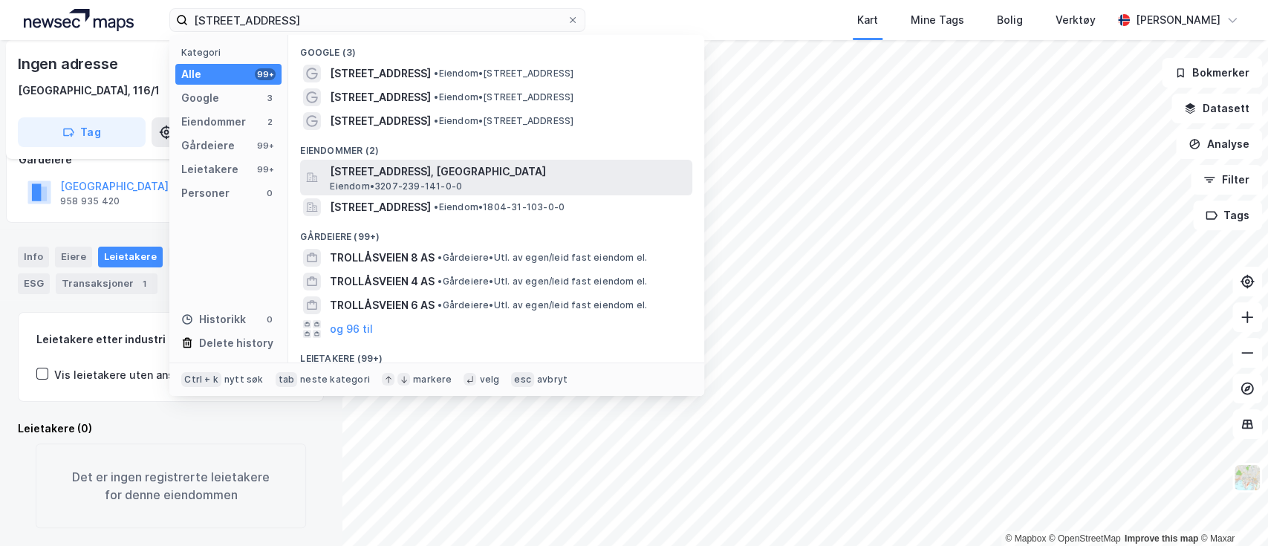
click at [466, 169] on span "[STREET_ADDRESS], [GEOGRAPHIC_DATA]" at bounding box center [508, 172] width 356 height 18
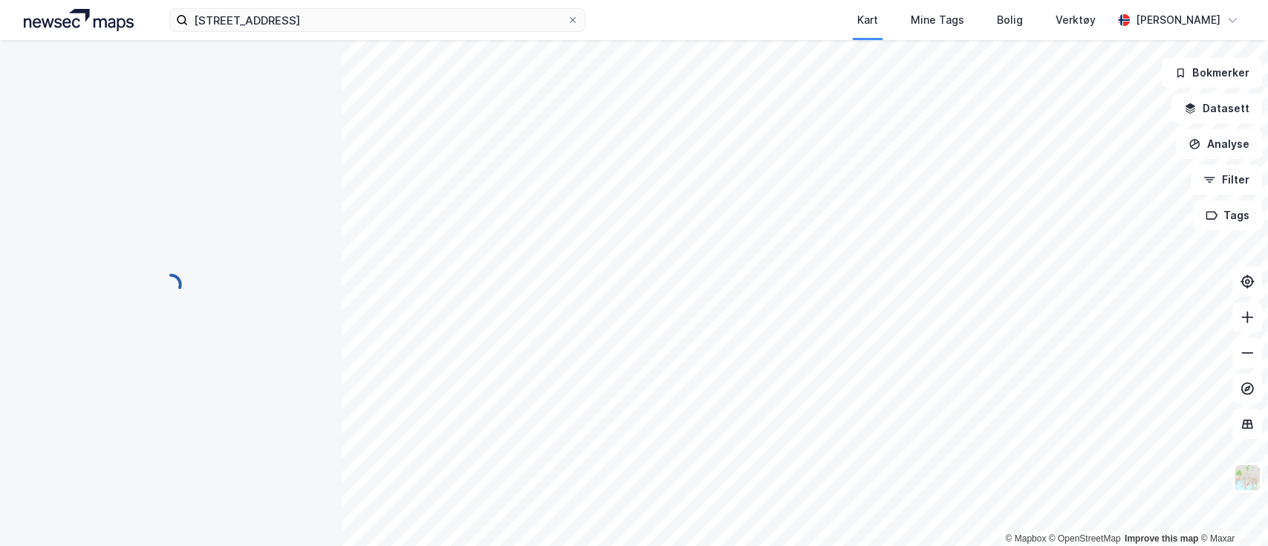
scroll to position [115, 0]
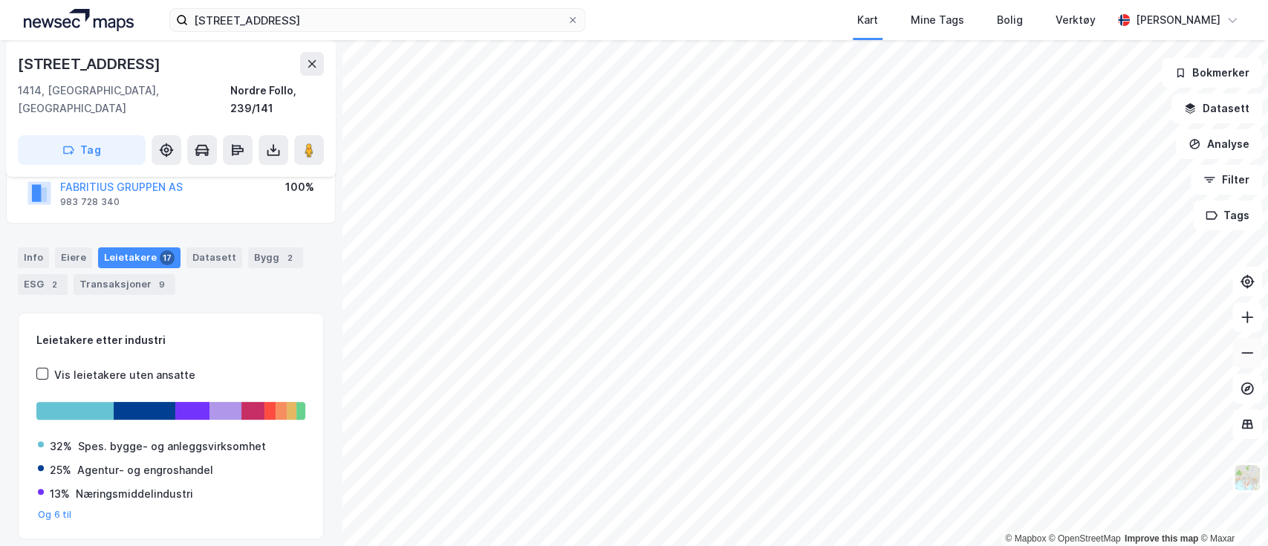
click at [1252, 348] on icon at bounding box center [1247, 352] width 15 height 15
click at [1251, 313] on icon at bounding box center [1247, 317] width 15 height 15
